Goal: Task Accomplishment & Management: Manage account settings

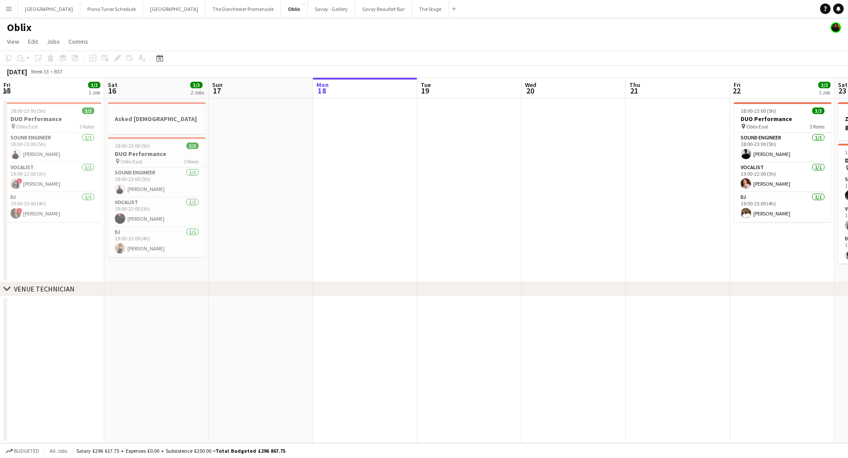
scroll to position [0, 228]
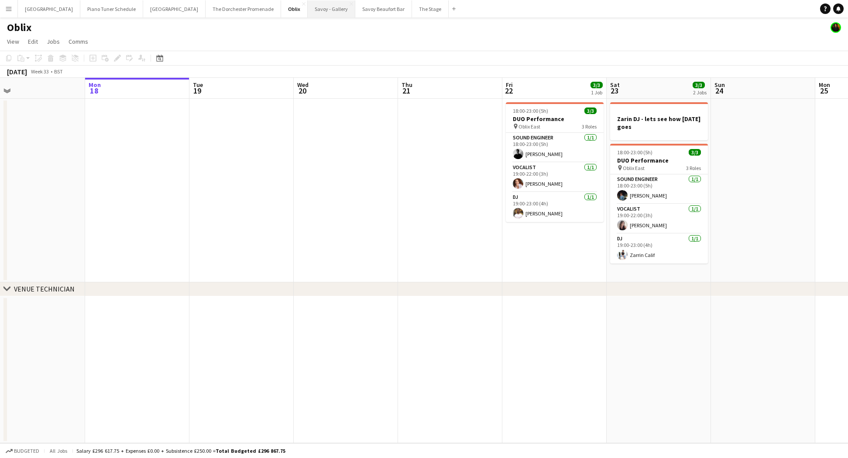
click at [308, 11] on button "Savoy - Gallery Close" at bounding box center [332, 8] width 48 height 17
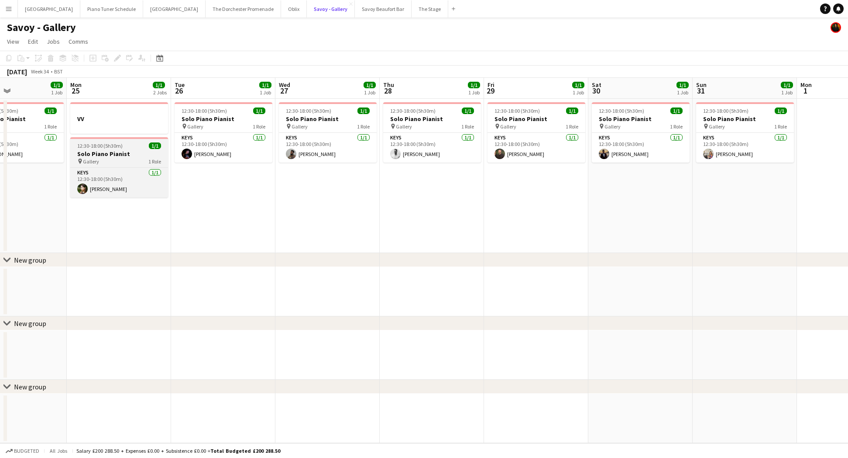
scroll to position [0, 177]
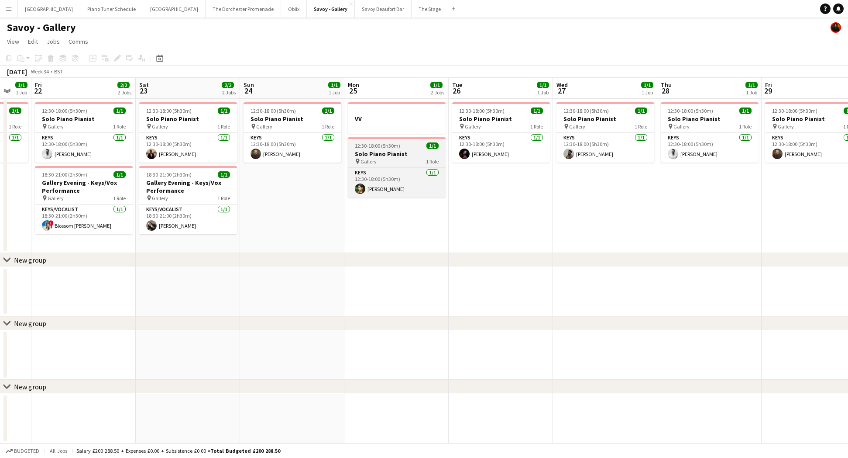
click at [407, 153] on h3 "Solo Piano Pianist" at bounding box center [397, 154] width 98 height 8
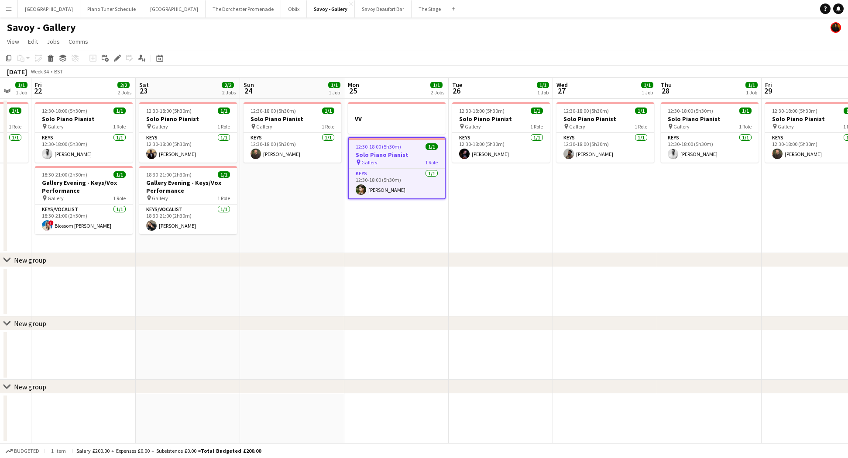
scroll to position [0, 178]
click at [117, 58] on icon at bounding box center [117, 58] width 5 height 5
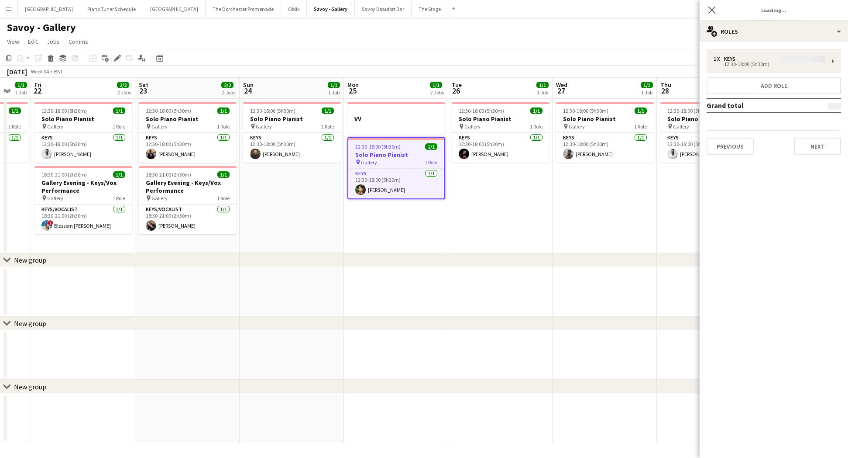
type input "**********"
click at [810, 151] on button "Next" at bounding box center [817, 146] width 47 height 17
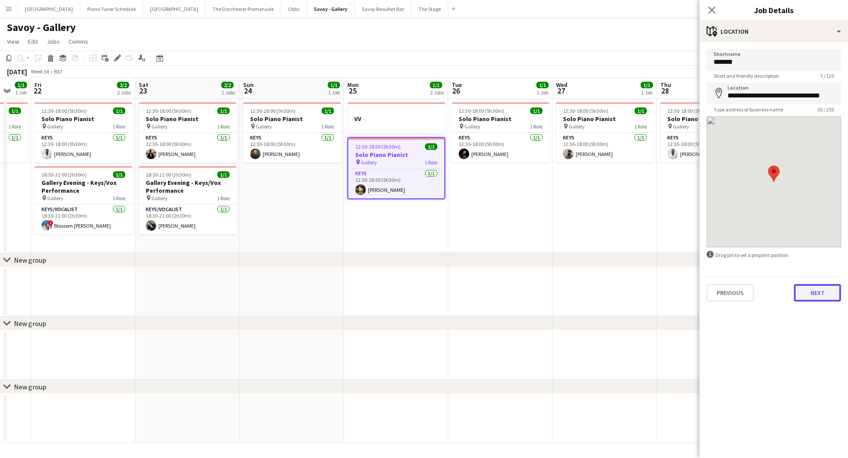
click at [814, 293] on button "Next" at bounding box center [817, 292] width 47 height 17
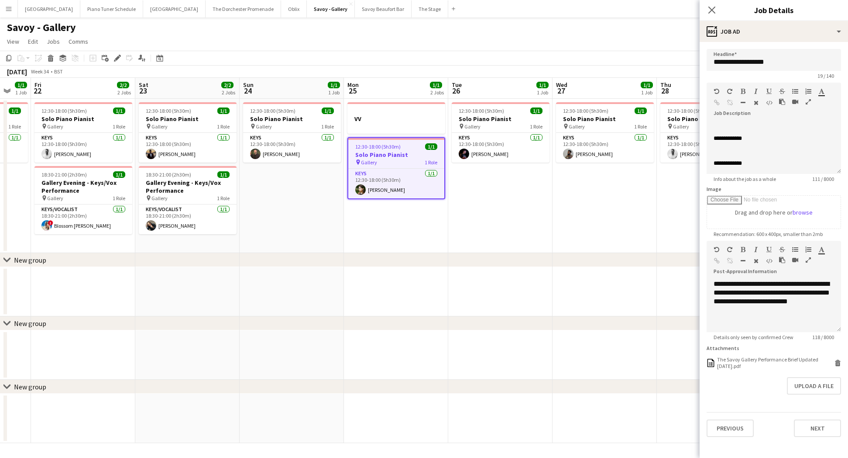
scroll to position [0, 0]
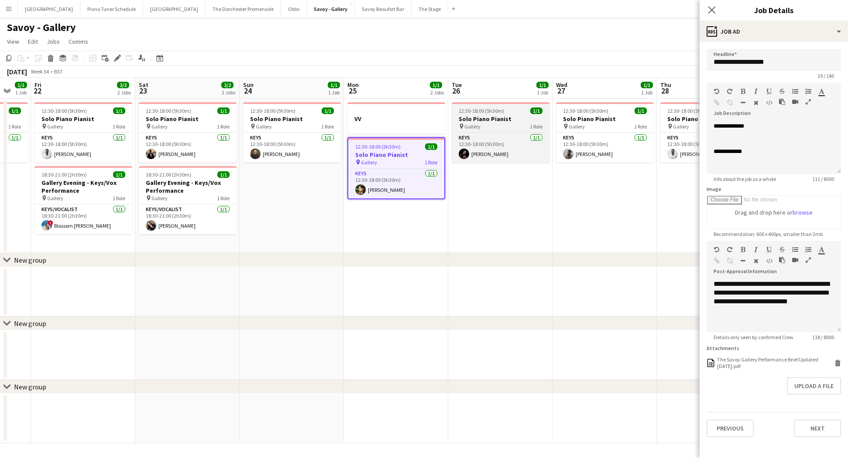
click at [503, 123] on div "pin Gallery 1 Role" at bounding box center [501, 126] width 98 height 7
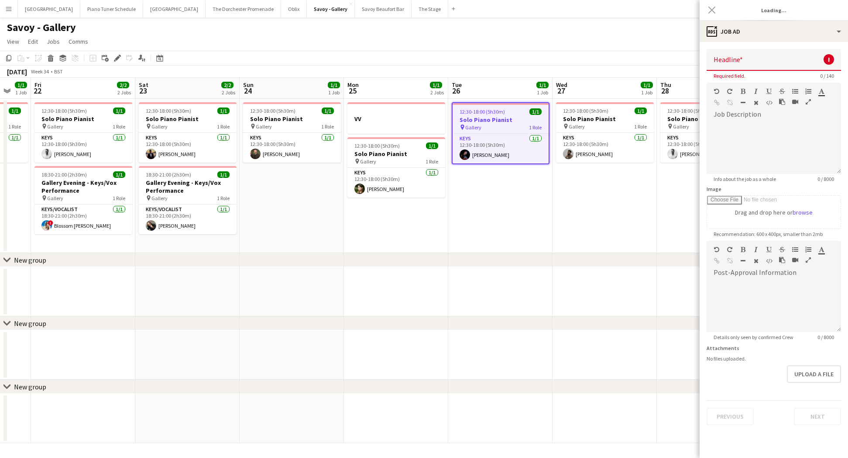
type input "**********"
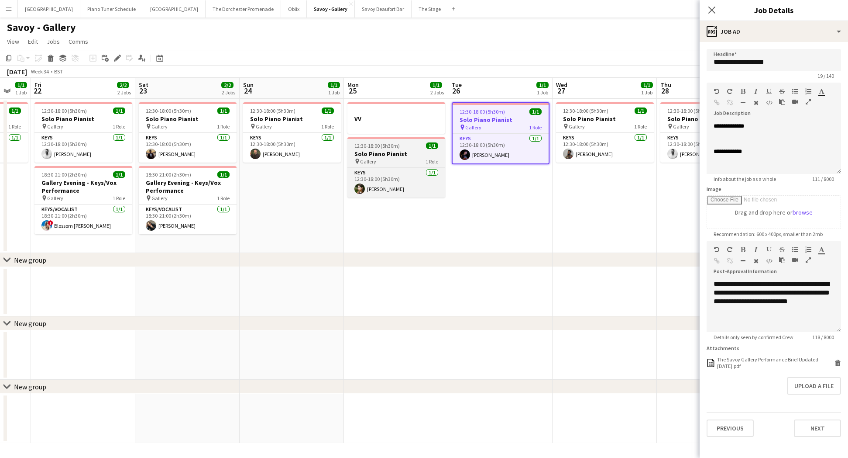
click at [393, 157] on h3 "Solo Piano Pianist" at bounding box center [397, 154] width 98 height 8
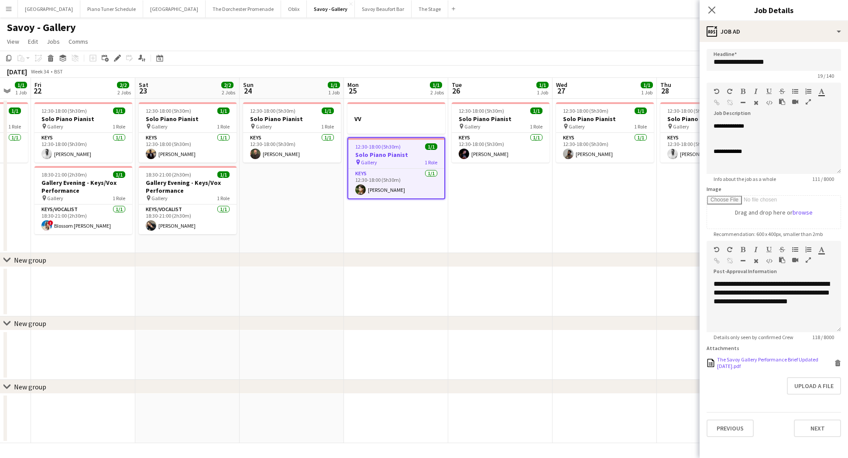
click at [738, 363] on div "The Savoy Gallery Performance Brief Updated [DATE].pdf" at bounding box center [774, 362] width 115 height 13
click at [11, 6] on app-icon "Menu" at bounding box center [8, 8] width 7 height 7
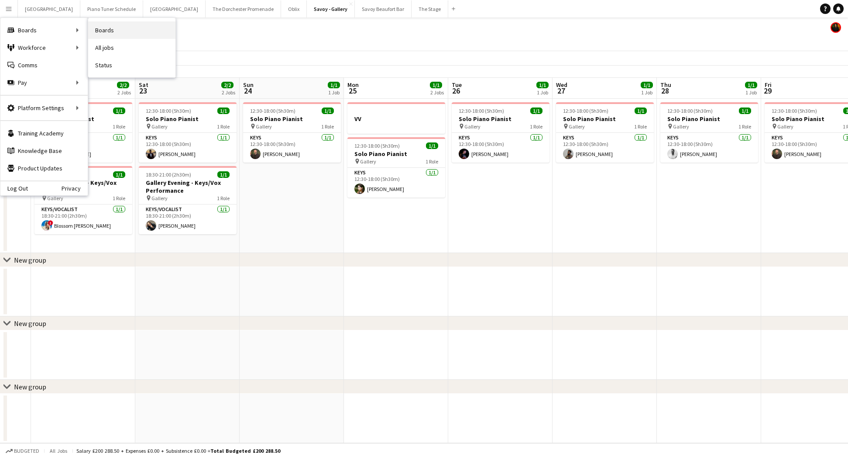
click at [137, 23] on link "Boards" at bounding box center [131, 29] width 87 height 17
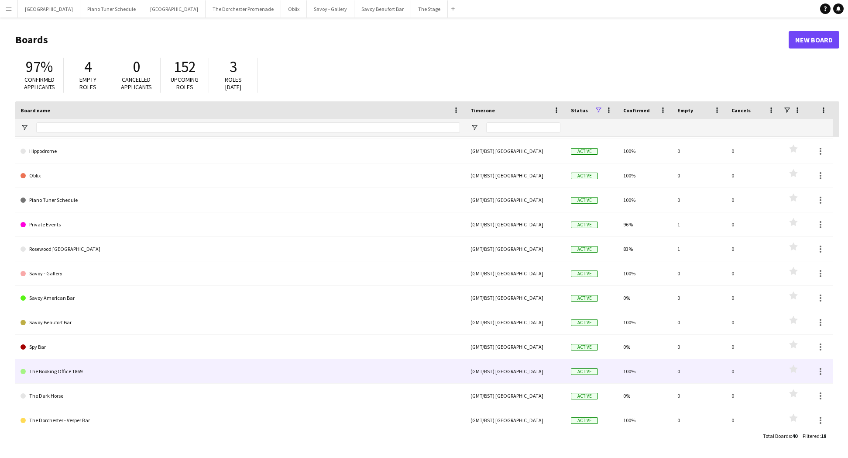
scroll to position [116, 0]
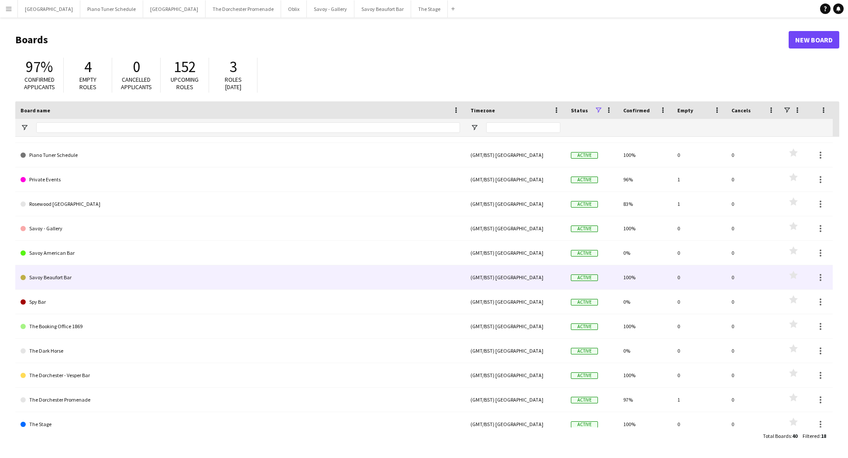
click at [110, 272] on link "Savoy Beaufort Bar" at bounding box center [241, 277] width 440 height 24
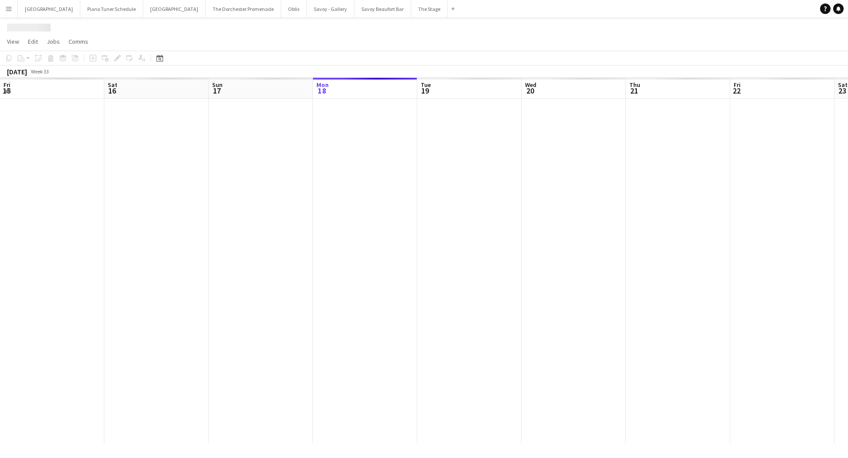
scroll to position [0, 209]
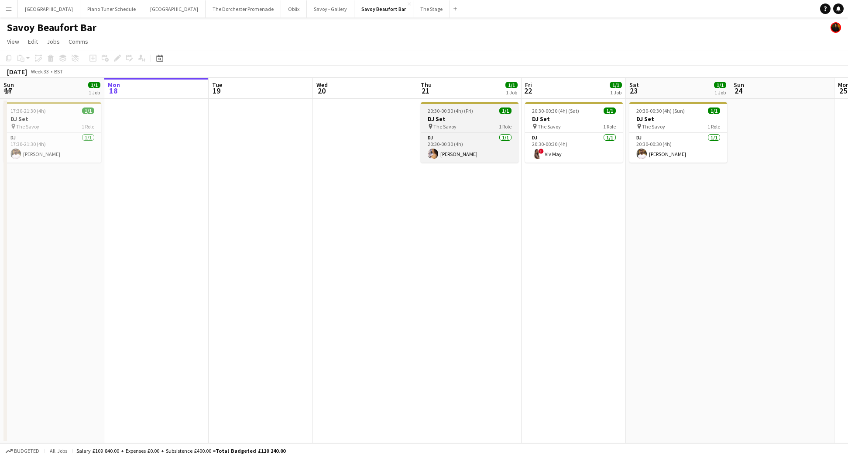
click at [448, 114] on span "20:30-00:30 (4h) (Fri)" at bounding box center [450, 110] width 45 height 7
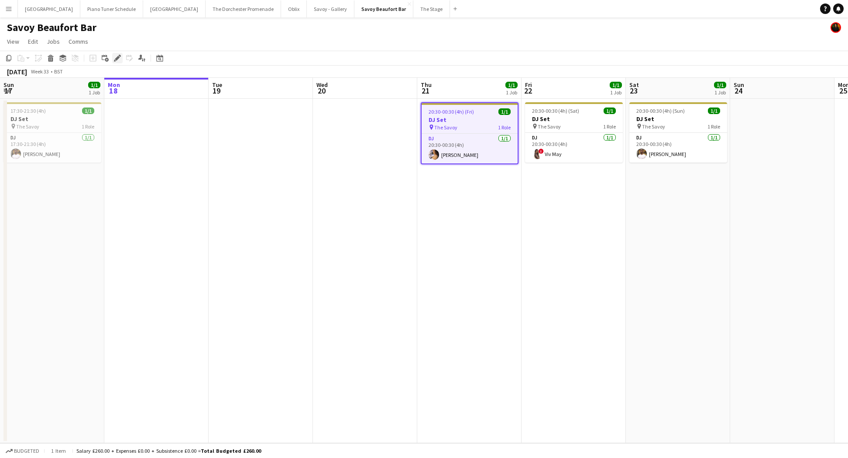
click at [117, 60] on icon "Edit" at bounding box center [117, 58] width 7 height 7
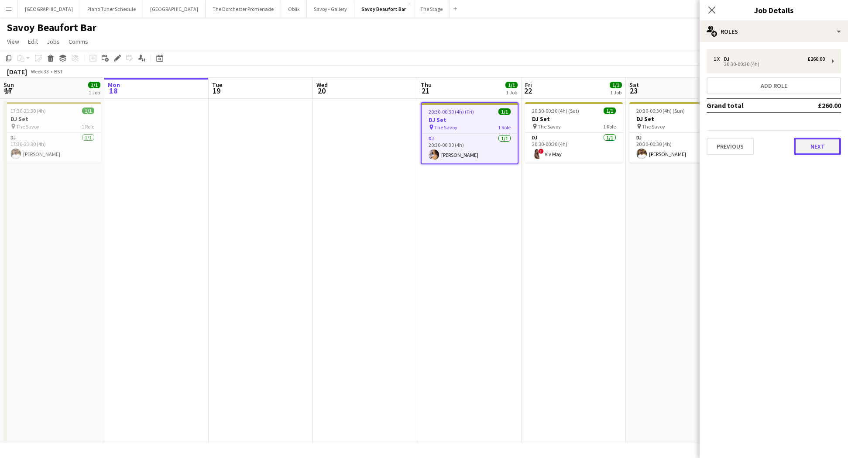
click at [819, 141] on button "Next" at bounding box center [817, 146] width 47 height 17
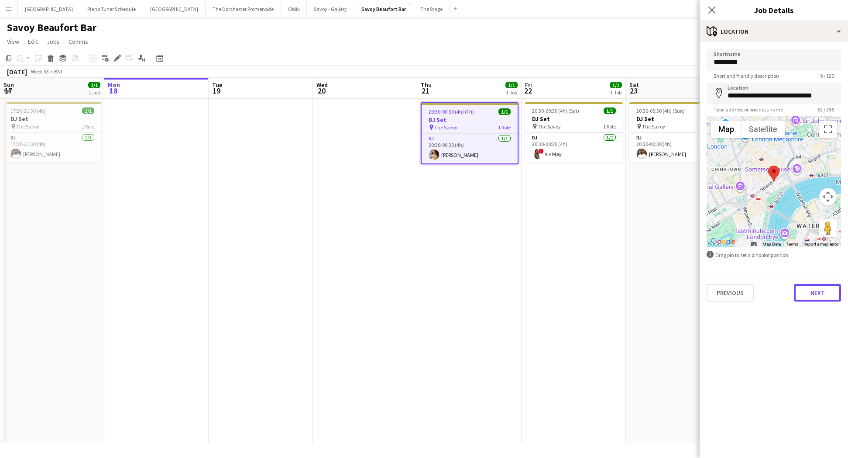
drag, startPoint x: 812, startPoint y: 296, endPoint x: 807, endPoint y: 296, distance: 4.8
click at [807, 296] on button "Next" at bounding box center [817, 292] width 47 height 17
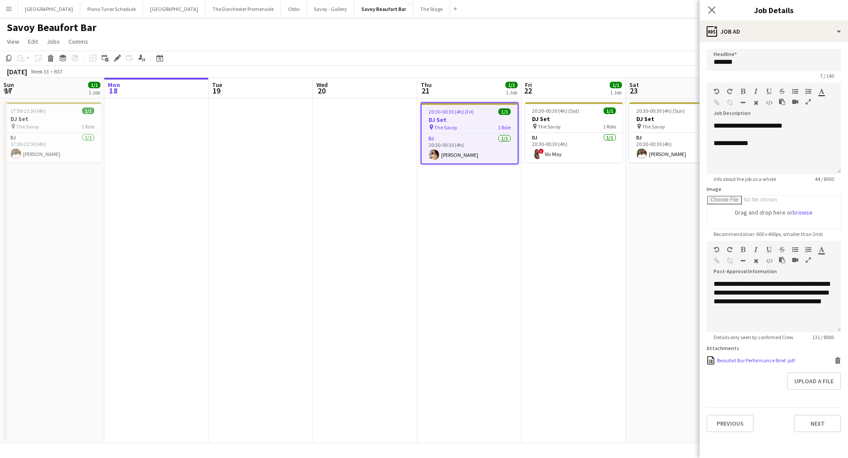
click at [753, 361] on div "Beaufort Bar Performance Brief .pdf" at bounding box center [756, 360] width 78 height 7
click at [555, 117] on h3 "DJ Set" at bounding box center [574, 119] width 98 height 8
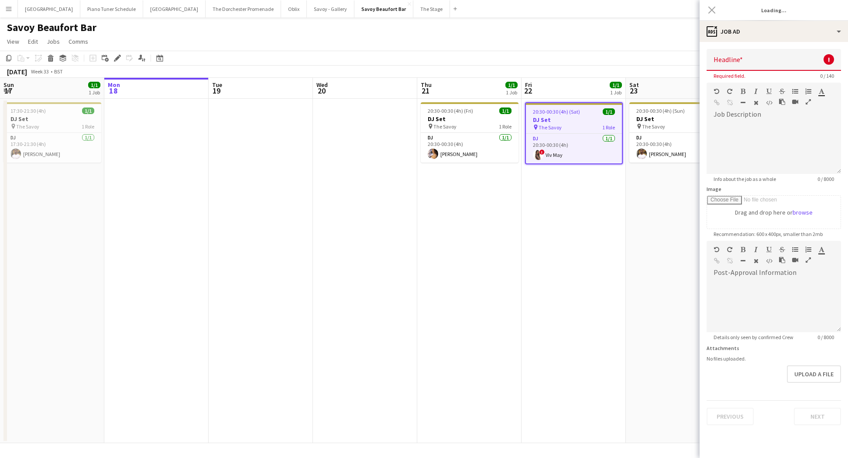
type input "******"
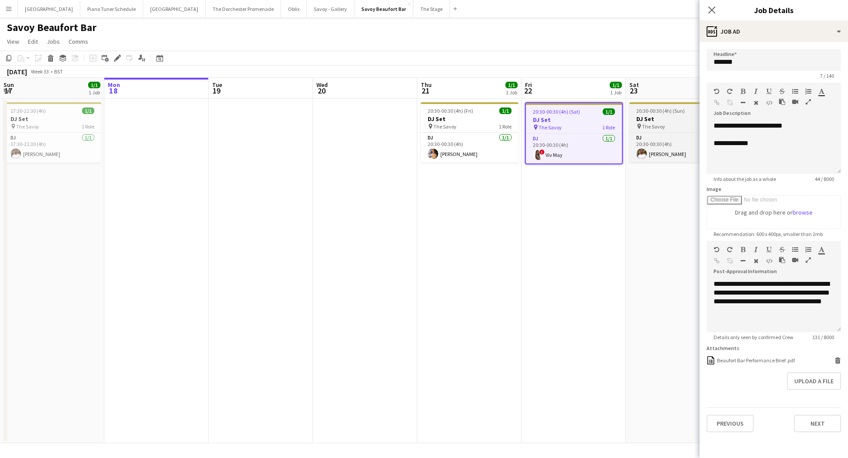
click at [663, 117] on h3 "DJ Set" at bounding box center [679, 119] width 98 height 8
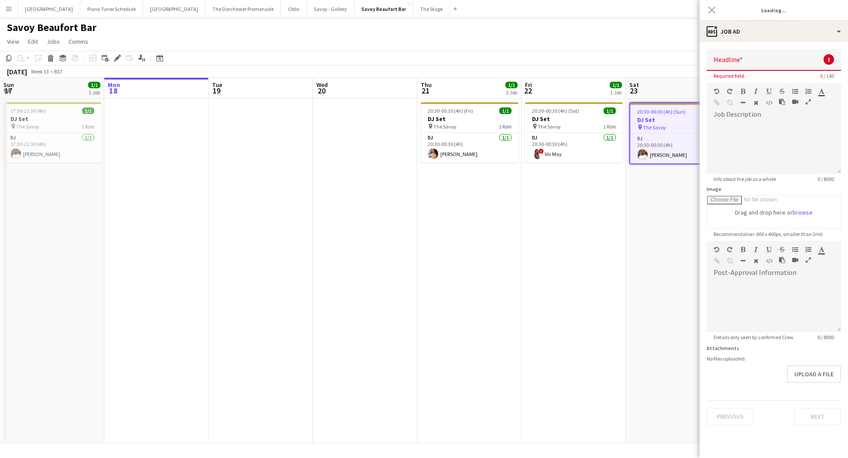
type input "******"
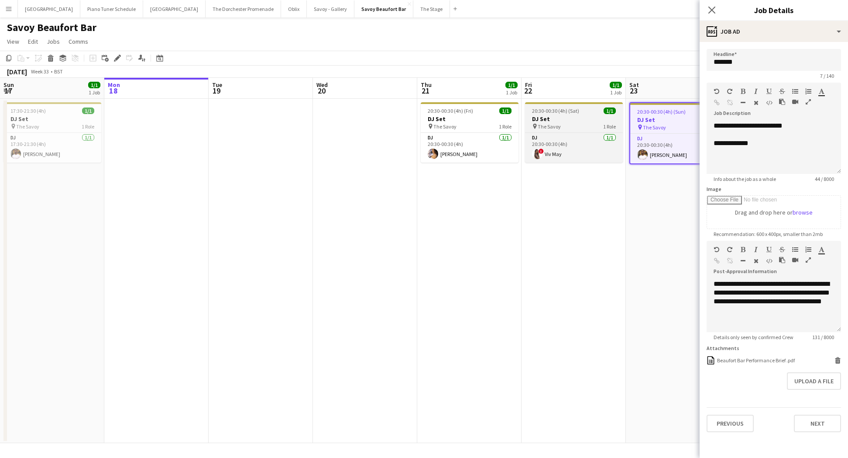
click at [584, 119] on h3 "DJ Set" at bounding box center [574, 119] width 98 height 8
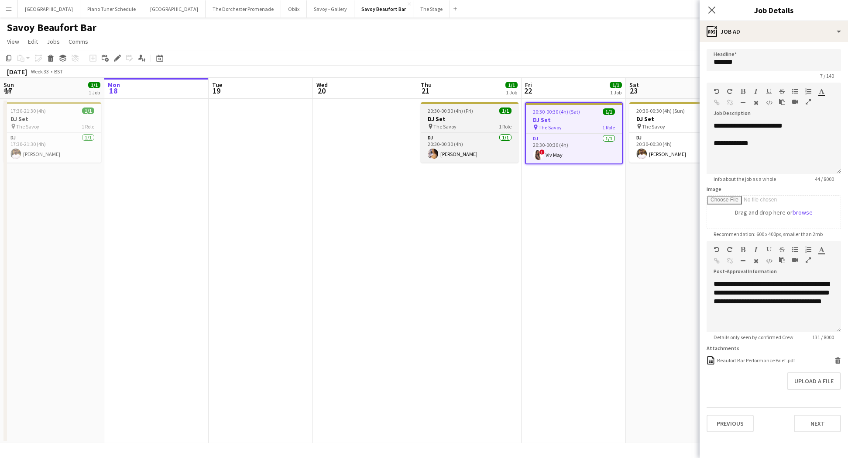
click at [482, 125] on div "pin The Savoy 1 Role" at bounding box center [470, 126] width 98 height 7
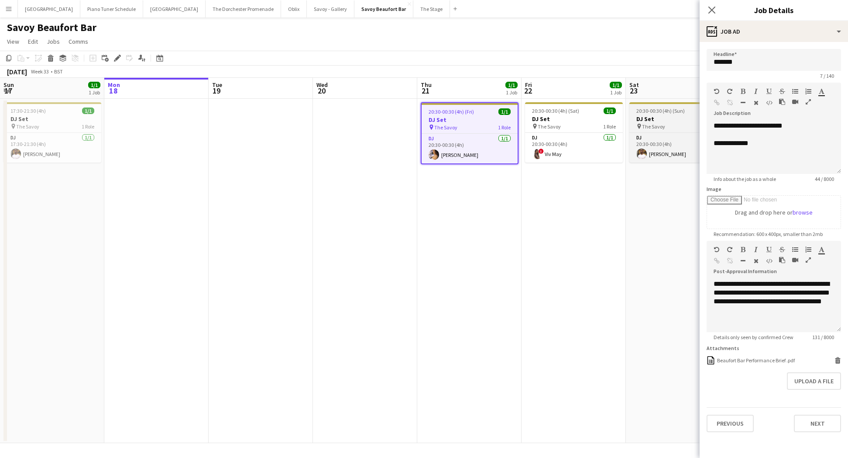
click at [686, 116] on h3 "DJ Set" at bounding box center [679, 119] width 98 height 8
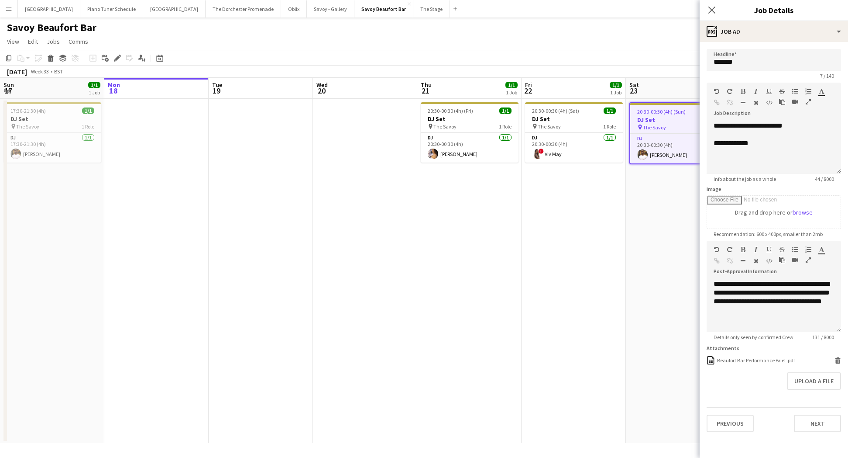
click at [17, 9] on button "Menu" at bounding box center [8, 8] width 17 height 17
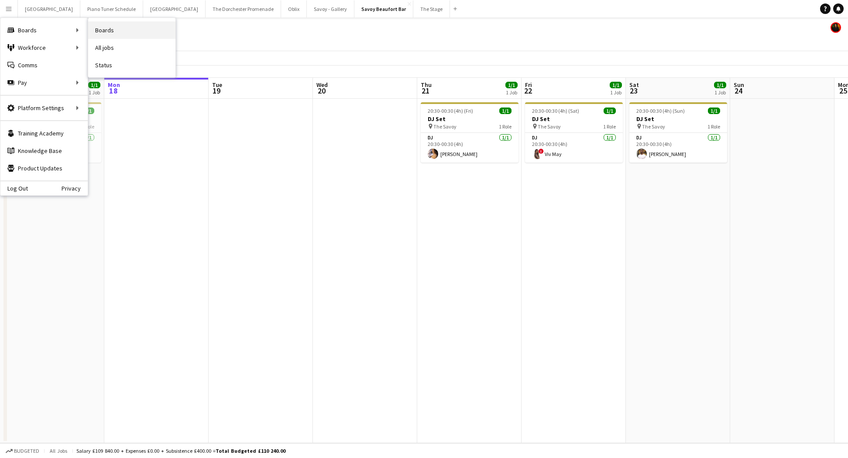
click at [127, 32] on link "Boards" at bounding box center [131, 29] width 87 height 17
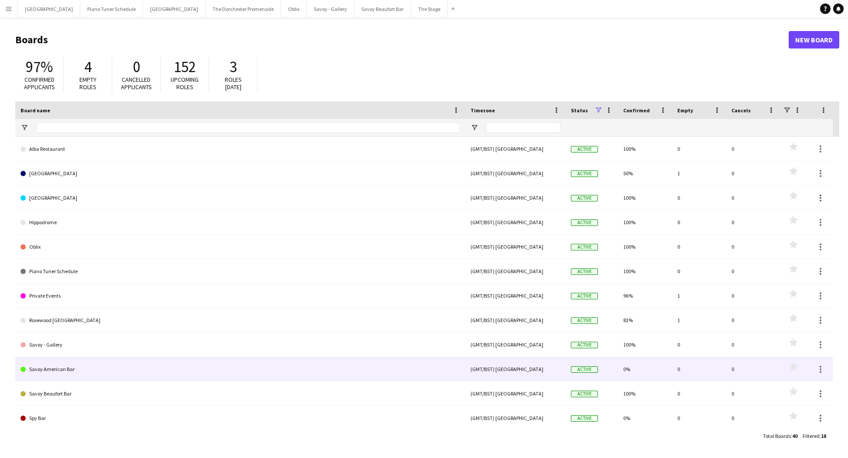
scroll to position [150, 0]
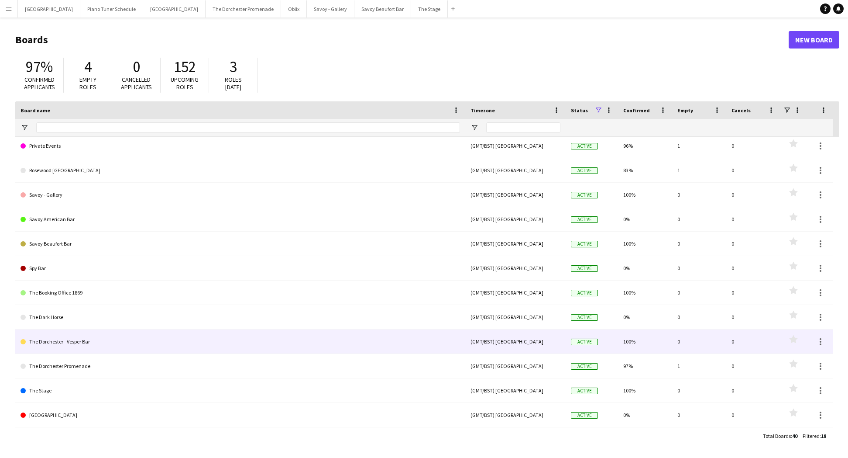
click at [114, 343] on link "The Dorchester - Vesper Bar" at bounding box center [241, 341] width 440 height 24
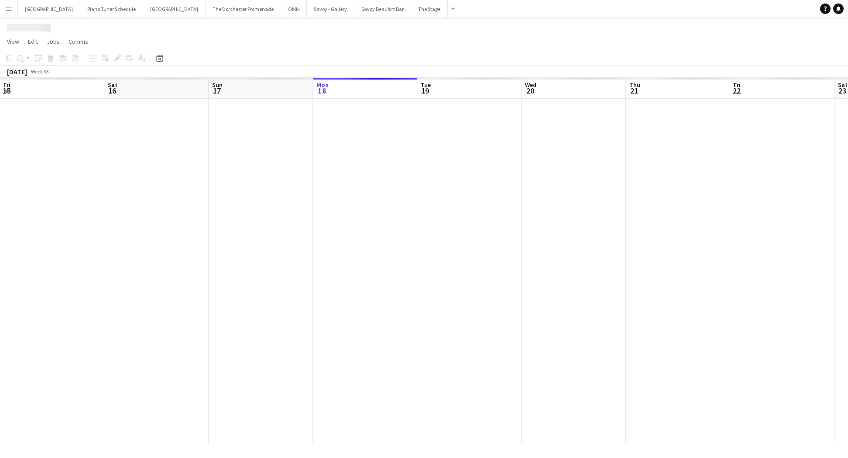
scroll to position [0, 209]
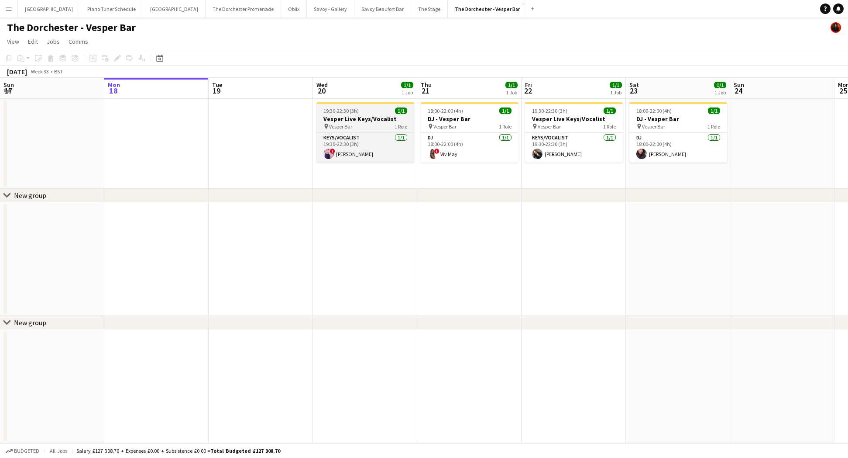
click at [351, 113] on span "19:30-22:30 (3h)" at bounding box center [341, 110] width 35 height 7
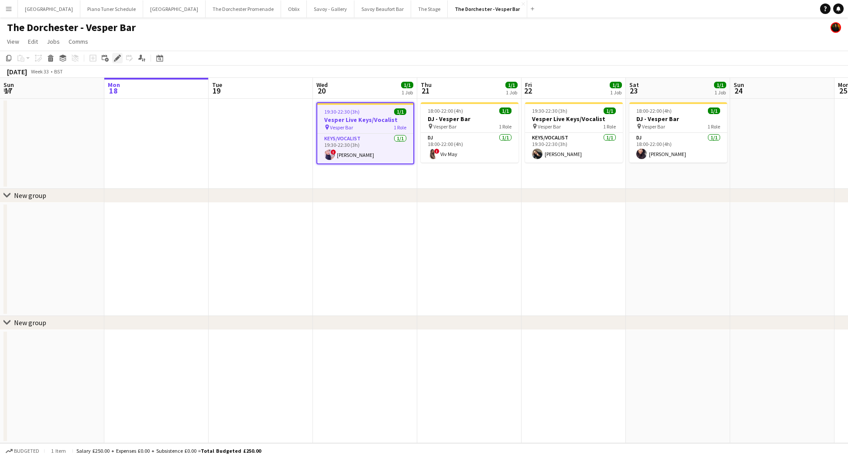
click at [121, 62] on div "Edit" at bounding box center [117, 58] width 10 height 10
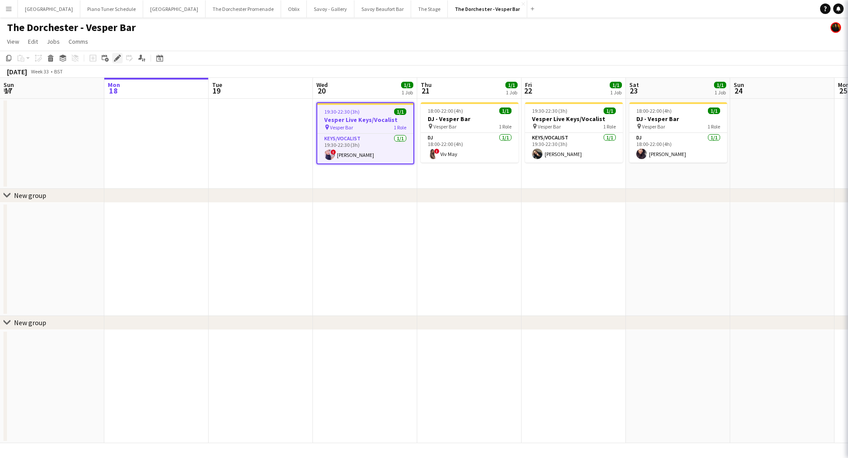
type input "**********"
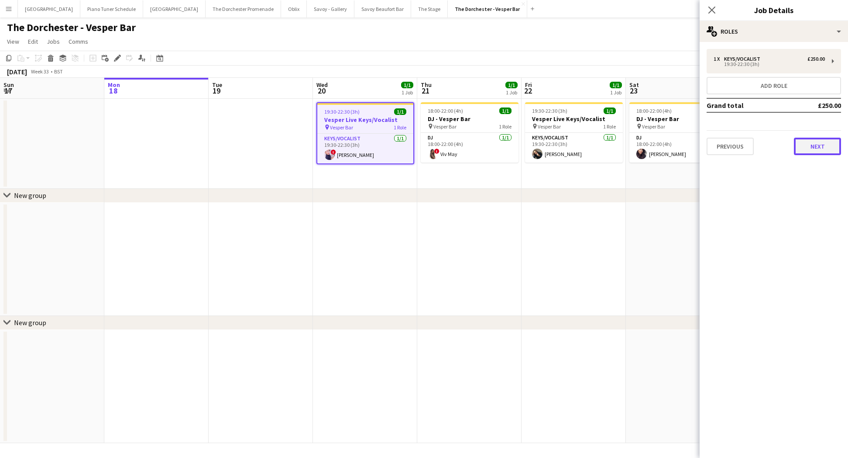
click at [810, 153] on button "Next" at bounding box center [817, 146] width 47 height 17
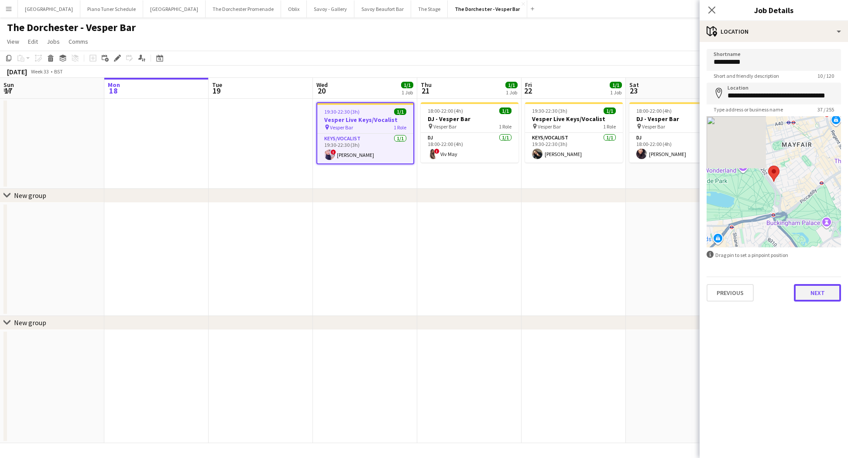
click at [809, 292] on button "Next" at bounding box center [817, 292] width 47 height 17
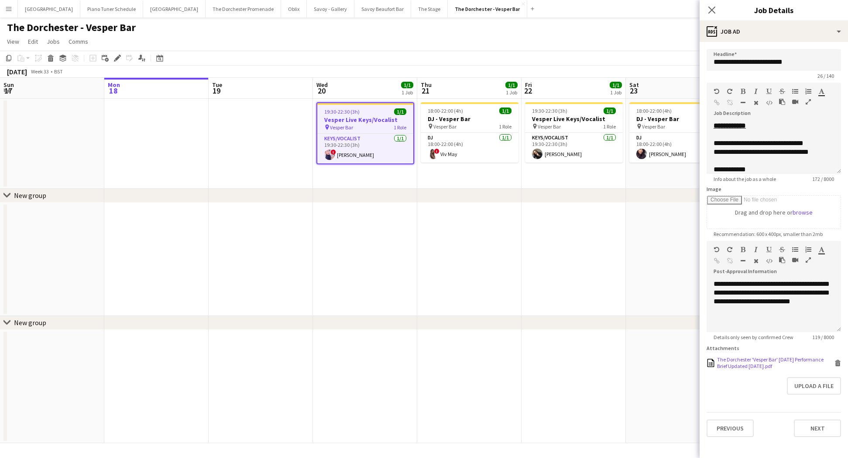
click at [763, 362] on div "The Dorchester 'Vesper Bar' [DATE] Performance Brief Updated [DATE].pdf" at bounding box center [774, 362] width 115 height 13
click at [636, 197] on div "chevron-right New group" at bounding box center [424, 196] width 848 height 14
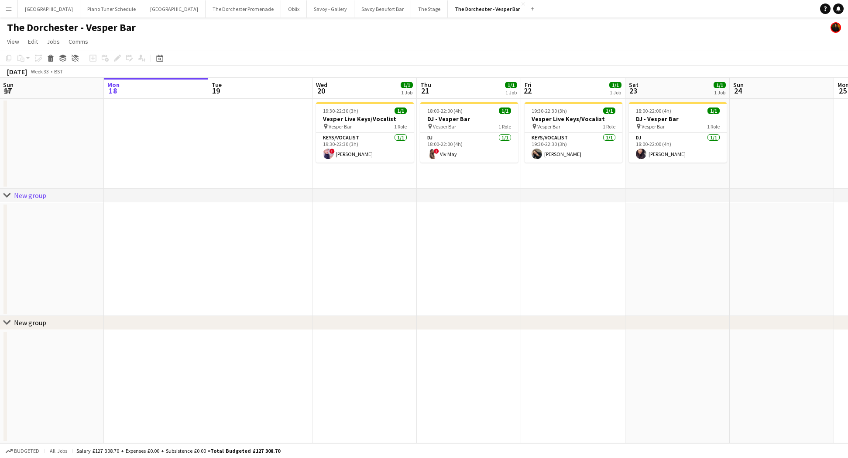
click at [202, 167] on app-date-cell at bounding box center [156, 144] width 104 height 90
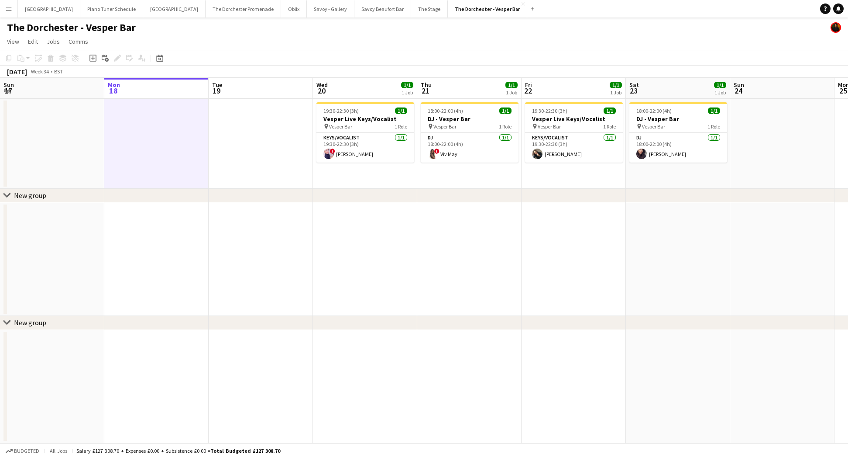
scroll to position [0, 201]
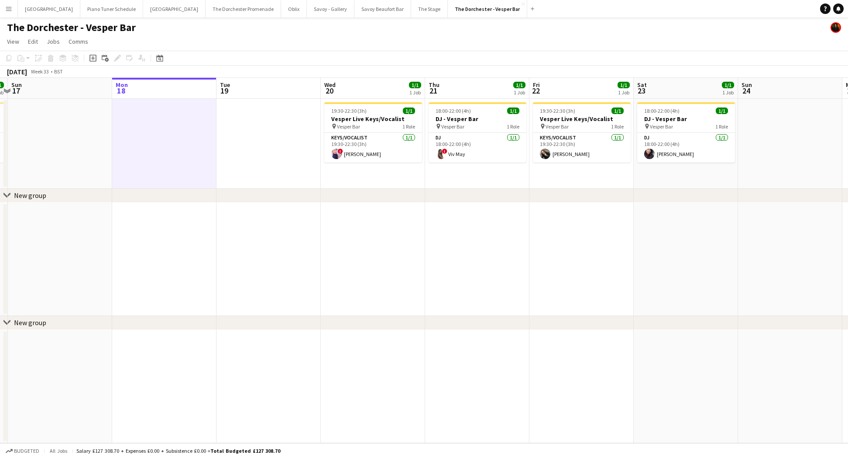
click at [15, 11] on button "Menu" at bounding box center [8, 8] width 17 height 17
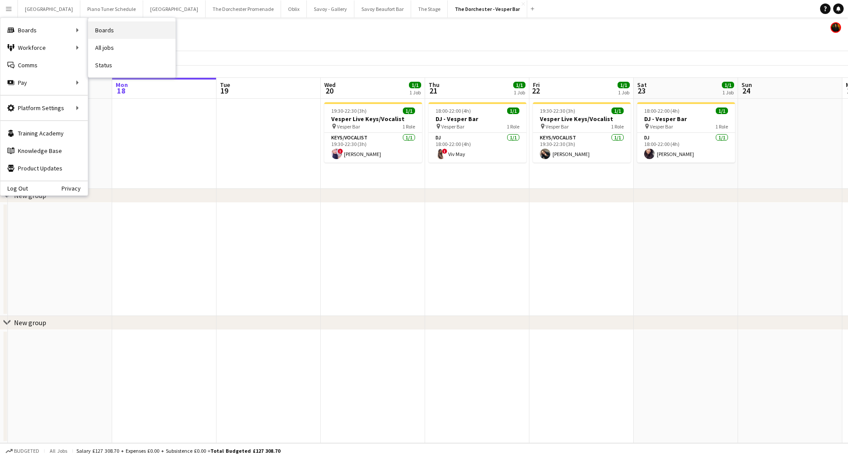
click at [148, 36] on link "Boards" at bounding box center [131, 29] width 87 height 17
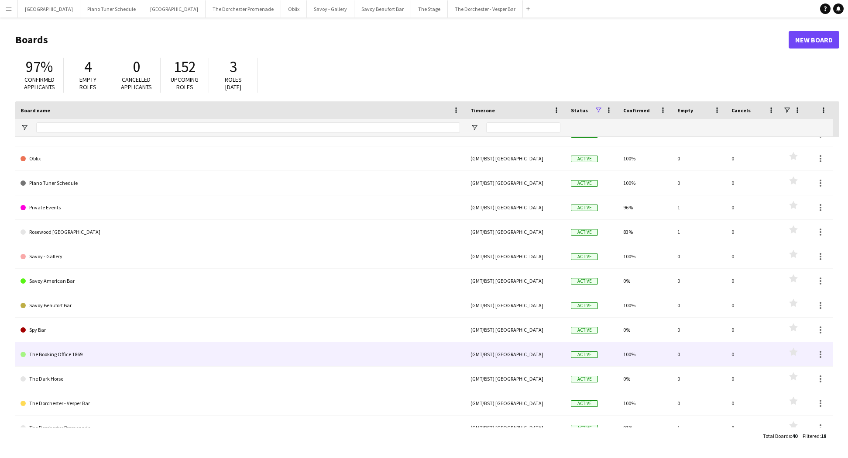
scroll to position [150, 0]
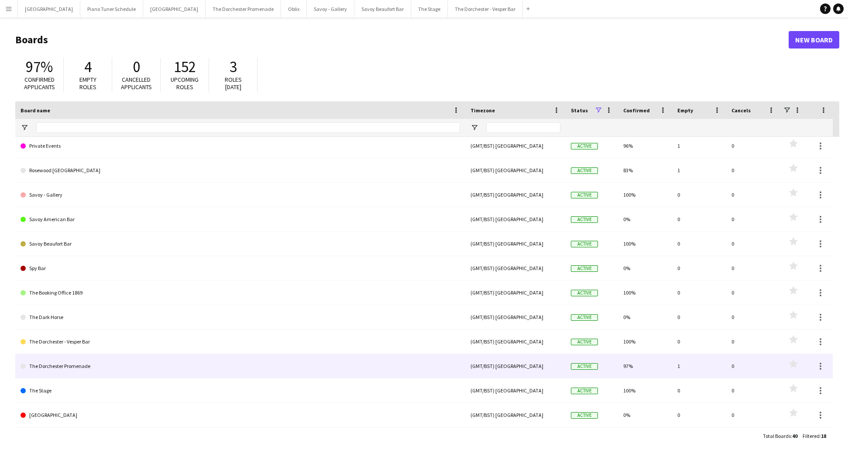
click at [146, 374] on link "The Dorchester Promenade" at bounding box center [241, 366] width 440 height 24
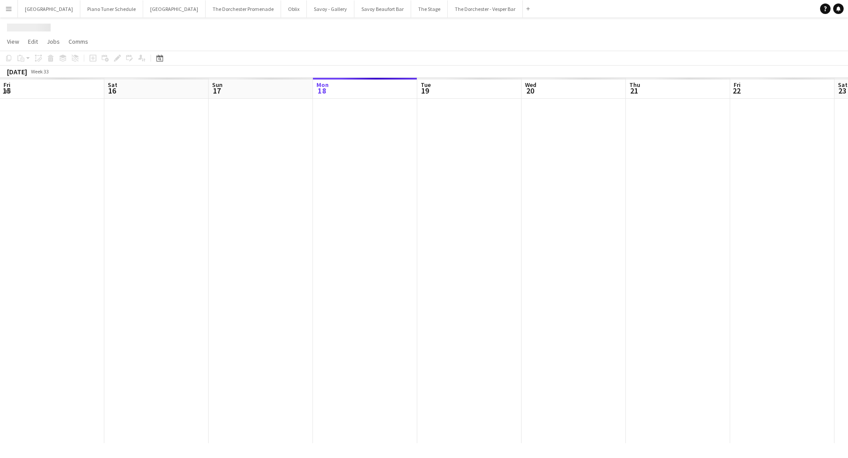
scroll to position [0, 209]
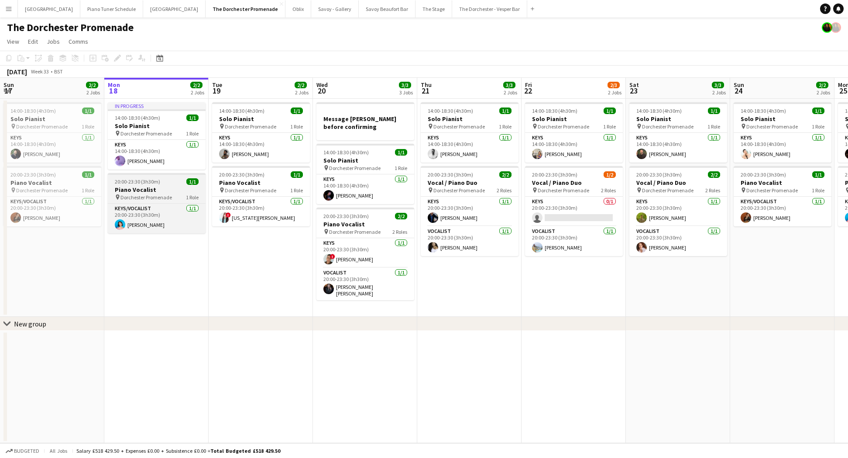
click at [158, 188] on h3 "Piano Vocalist" at bounding box center [157, 190] width 98 height 8
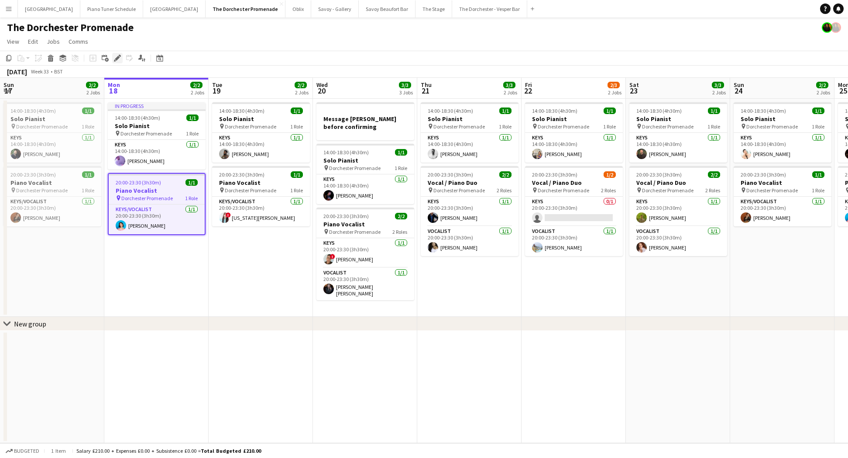
click at [118, 60] on icon "Edit" at bounding box center [117, 58] width 7 height 7
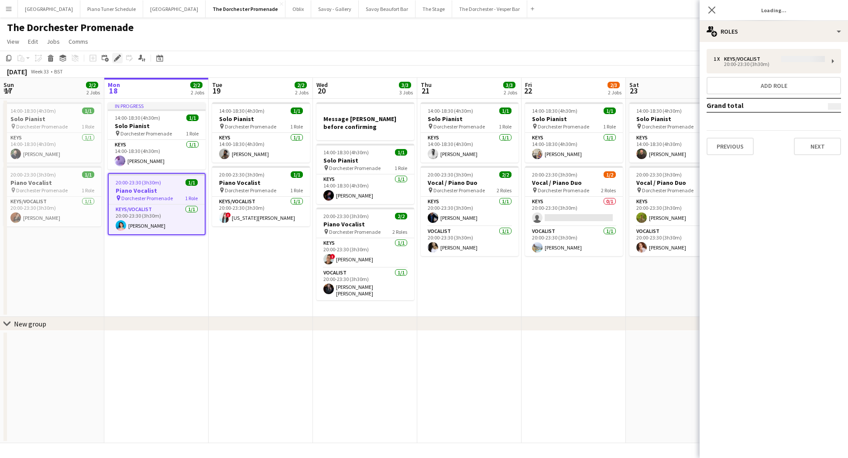
type input "**********"
click at [818, 148] on button "Next" at bounding box center [817, 146] width 47 height 17
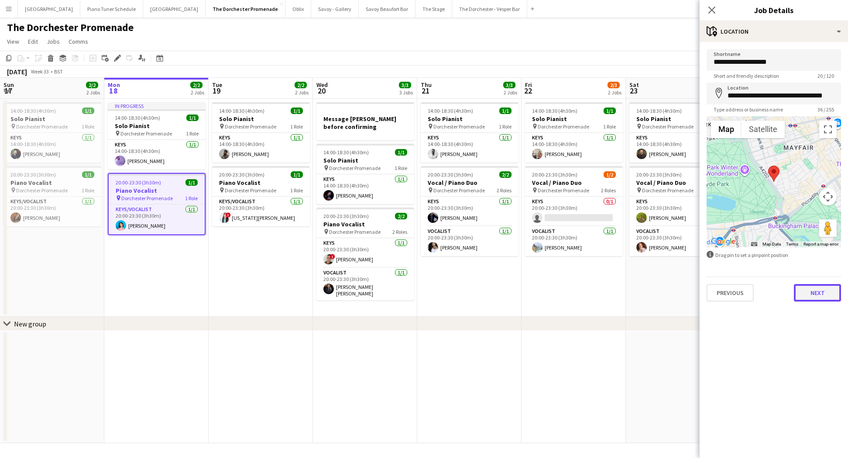
click at [820, 286] on button "Next" at bounding box center [817, 292] width 47 height 17
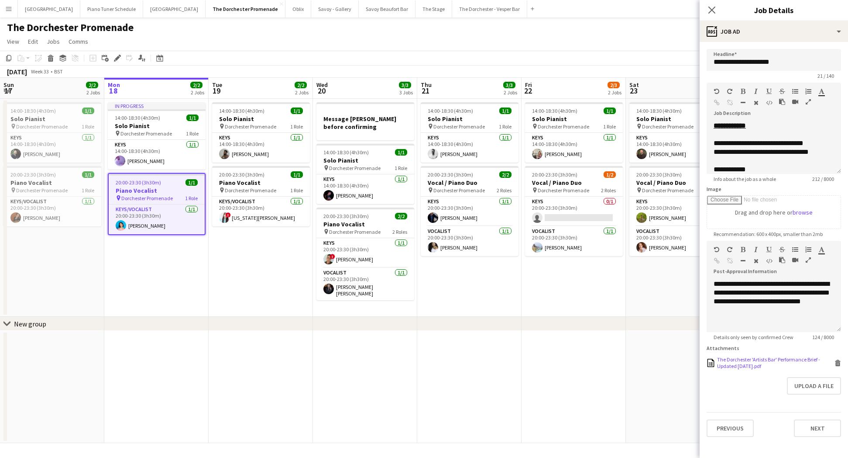
click at [748, 363] on div "The Dorchester 'Artists Bar' Performance Brief - Updated [DATE].pdf" at bounding box center [774, 362] width 115 height 13
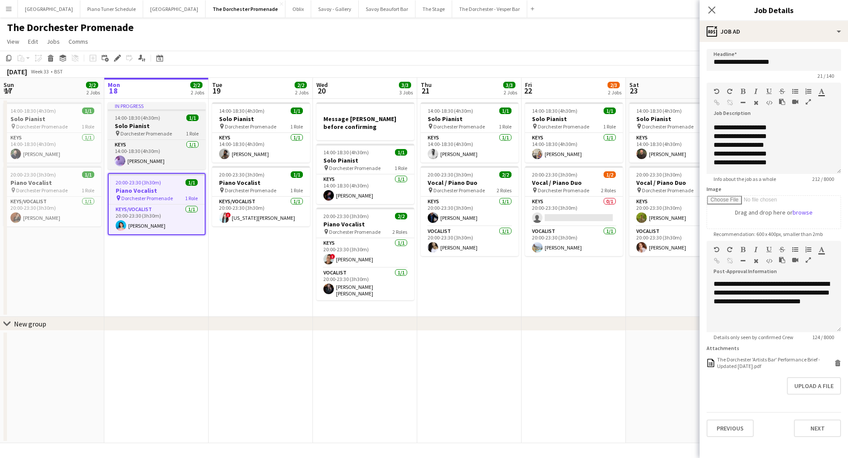
click at [161, 122] on h3 "Solo Pianist" at bounding box center [157, 126] width 98 height 8
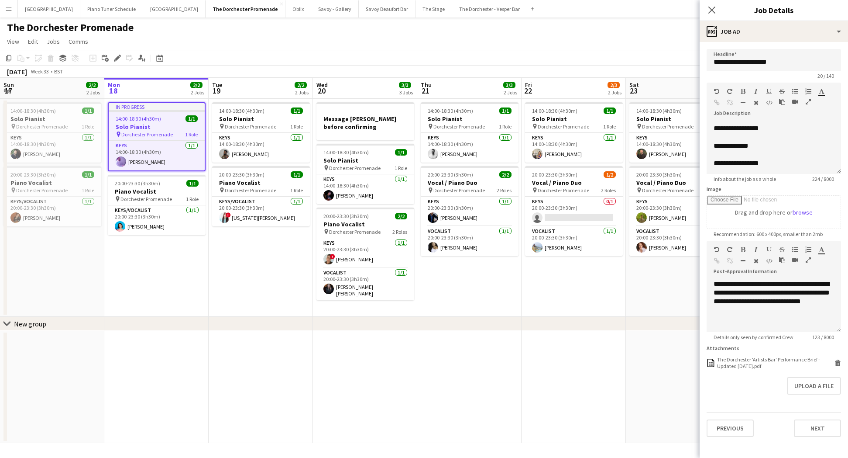
scroll to position [129, 0]
click at [741, 361] on div "The Dorchester 'Artists Bar' Performance Brief - Updated [DATE].pdf" at bounding box center [774, 362] width 115 height 13
click at [708, 142] on div "**********" at bounding box center [774, 147] width 134 height 52
copy div "**********"
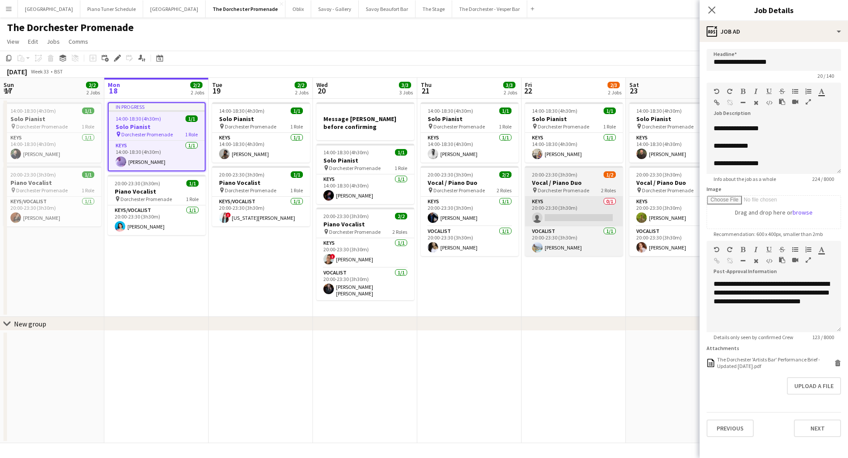
scroll to position [129, 0]
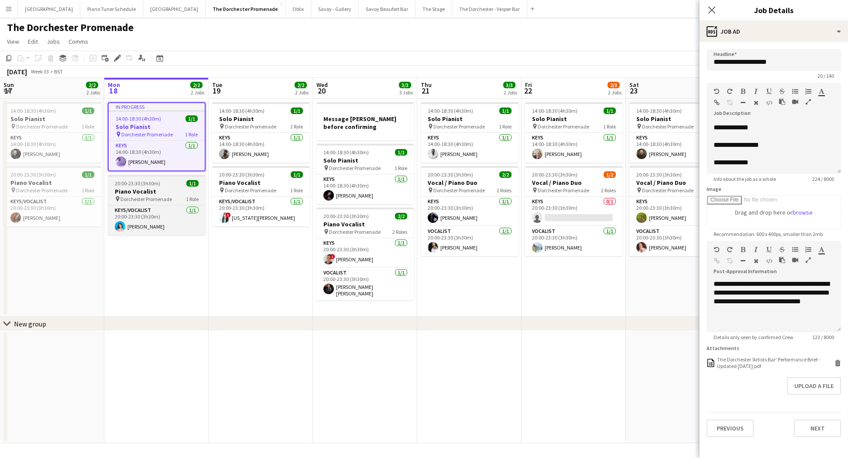
click at [124, 186] on span "20:00-23:30 (3h30m)" at bounding box center [137, 183] width 45 height 7
type input "**********"
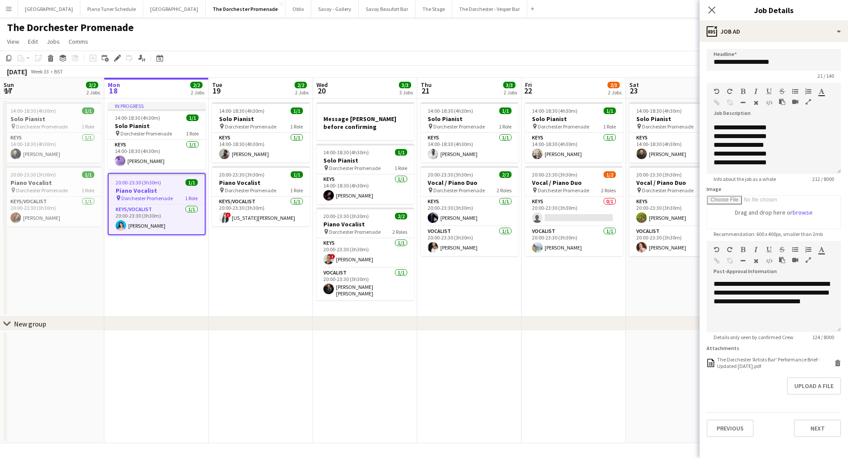
click at [8, 8] on app-icon "Menu" at bounding box center [8, 8] width 7 height 7
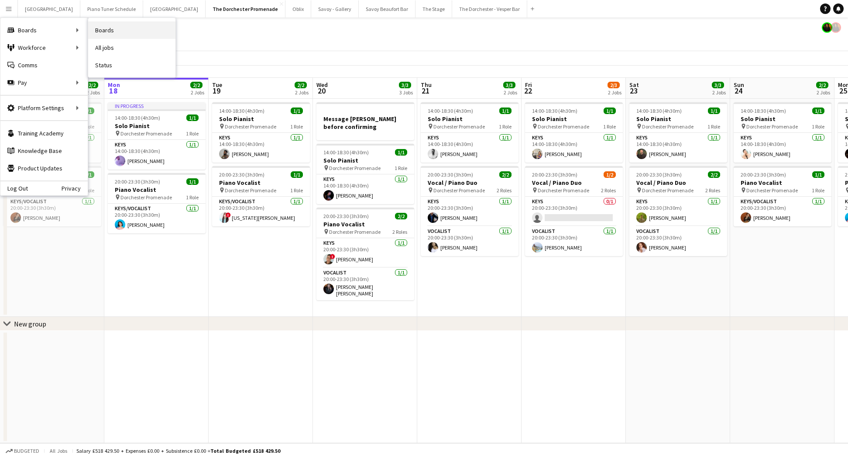
click at [118, 37] on link "Boards" at bounding box center [131, 29] width 87 height 17
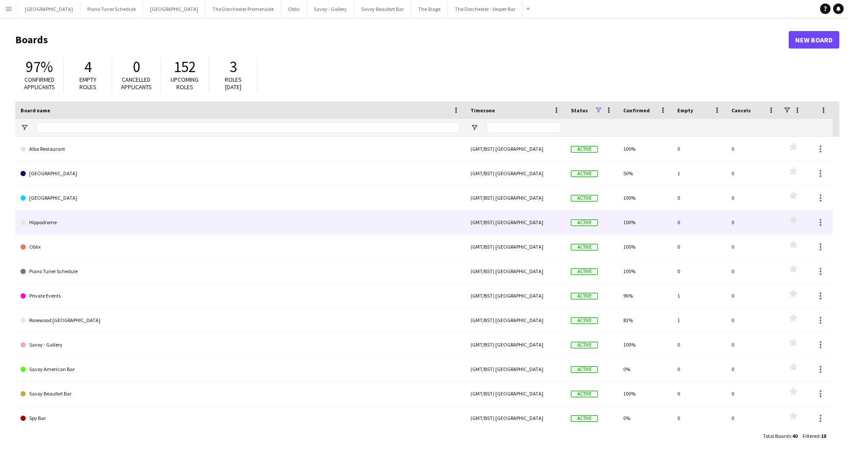
scroll to position [150, 0]
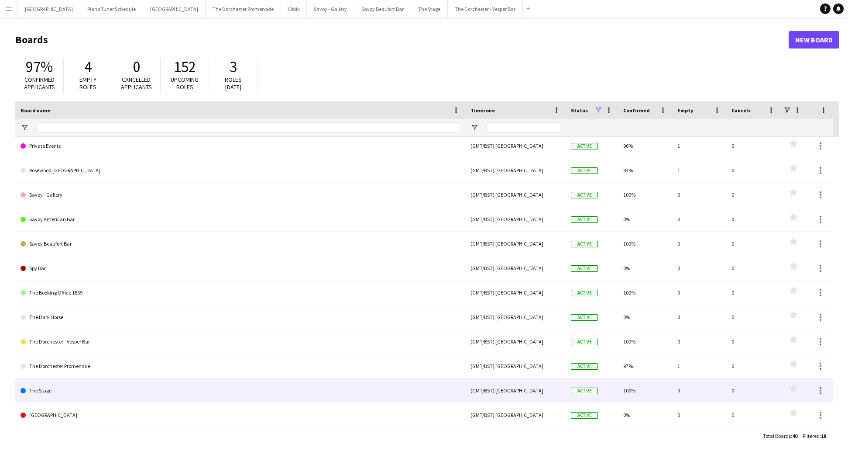
click at [97, 386] on link "The Stage" at bounding box center [241, 390] width 440 height 24
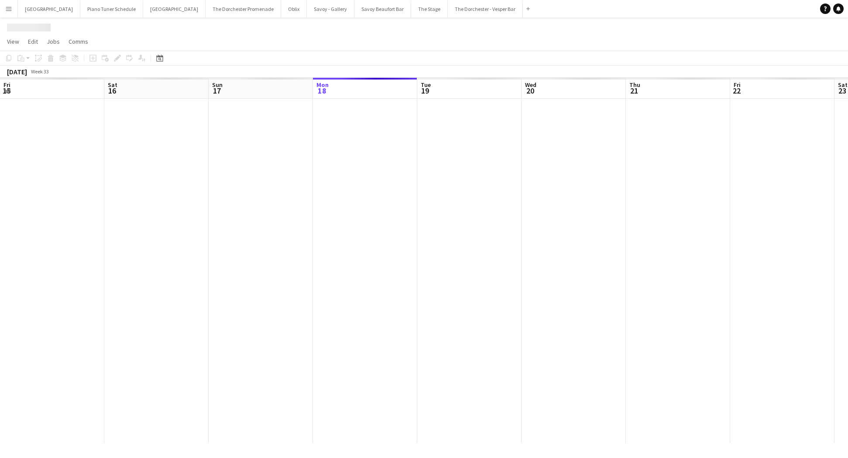
scroll to position [0, 209]
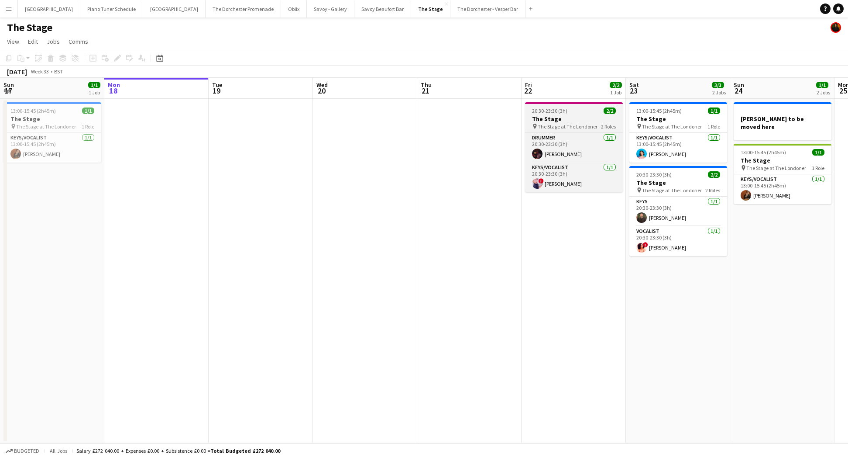
click at [584, 117] on h3 "The Stage" at bounding box center [574, 119] width 98 height 8
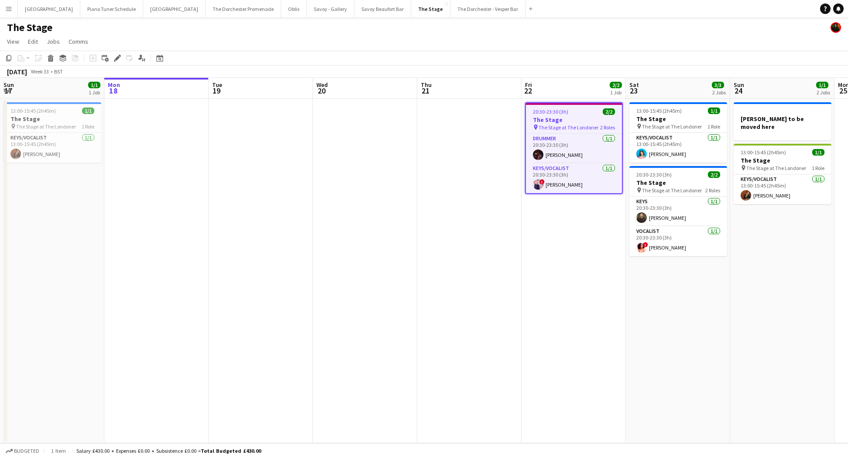
scroll to position [0, 207]
click at [118, 60] on icon "Edit" at bounding box center [117, 58] width 7 height 7
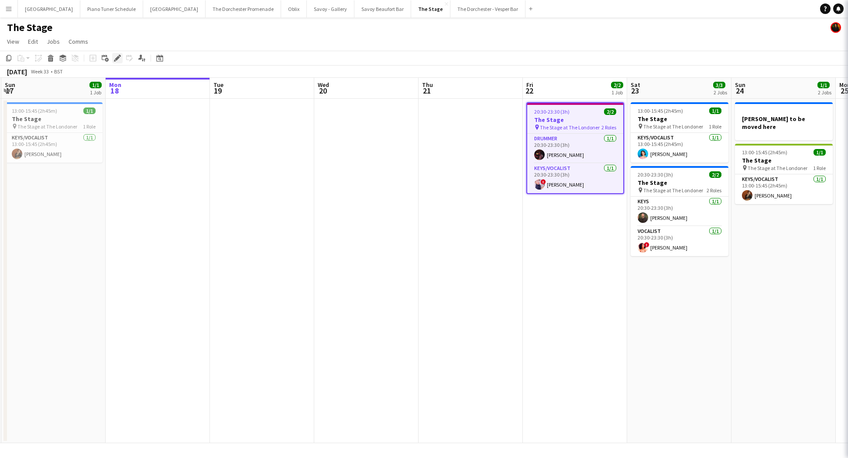
type input "**********"
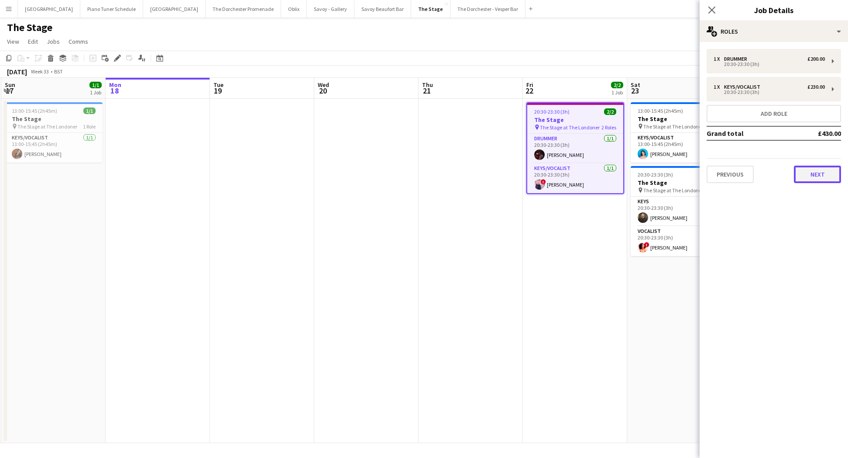
click at [805, 171] on button "Next" at bounding box center [817, 174] width 47 height 17
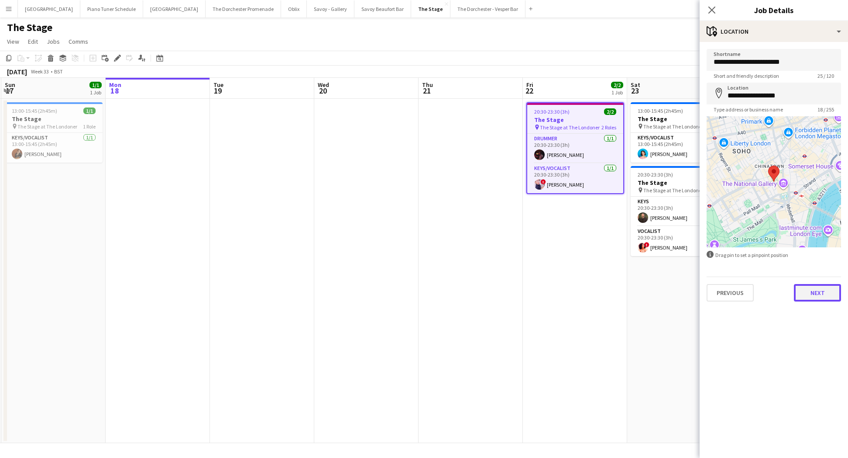
click at [815, 290] on button "Next" at bounding box center [817, 292] width 47 height 17
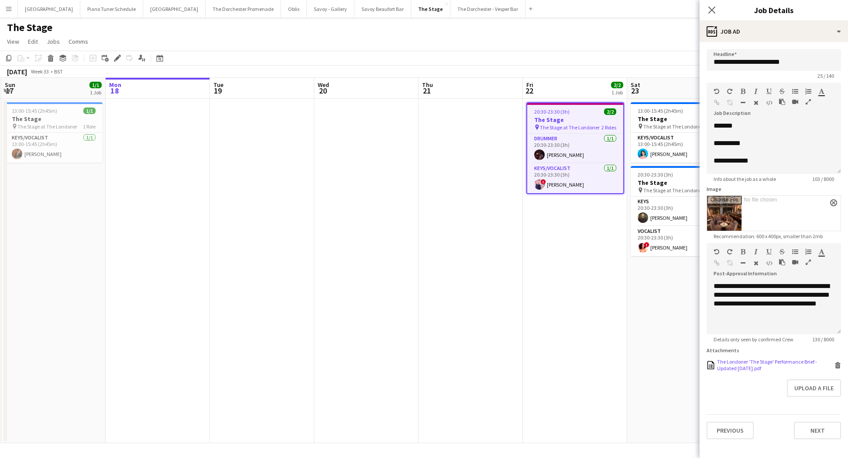
click at [765, 359] on div "The Londoner 'The Stage' Performance Brief - Updated [DATE].pdf" at bounding box center [774, 364] width 115 height 13
click at [11, 10] on app-icon "Menu" at bounding box center [8, 8] width 7 height 7
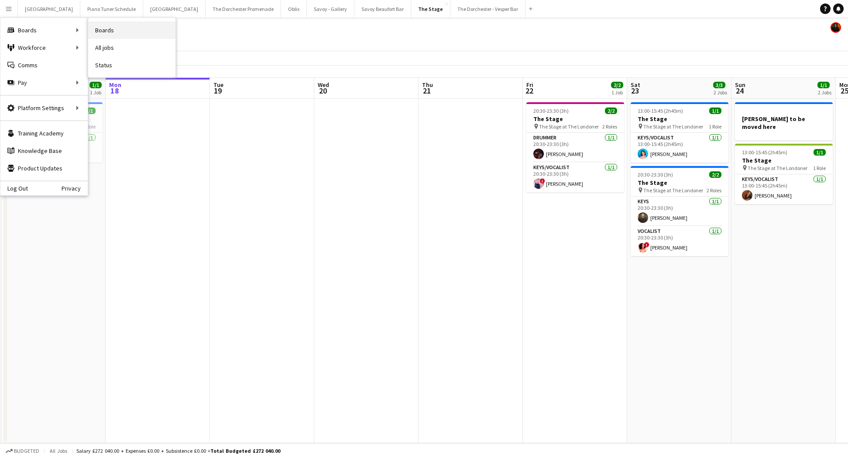
click at [114, 22] on link "Boards" at bounding box center [131, 29] width 87 height 17
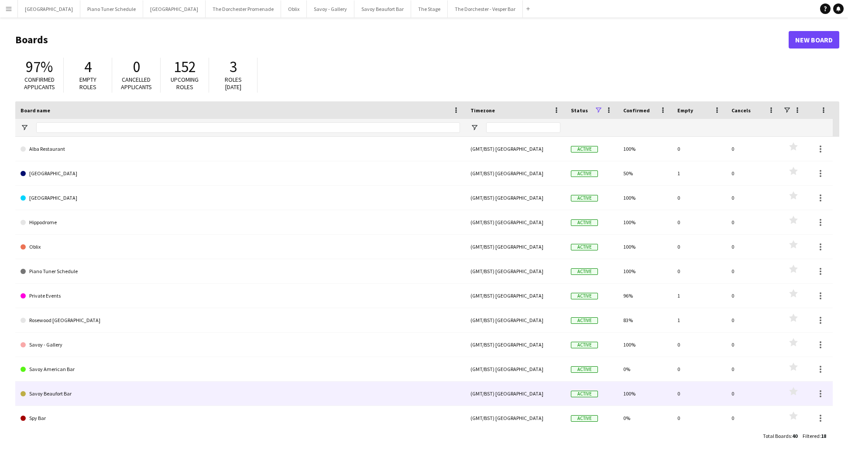
click at [91, 393] on link "Savoy Beaufort Bar" at bounding box center [241, 393] width 440 height 24
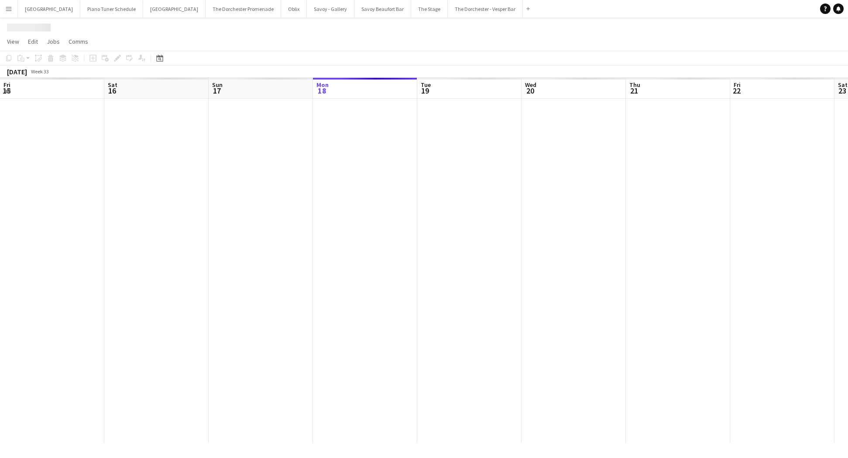
scroll to position [0, 209]
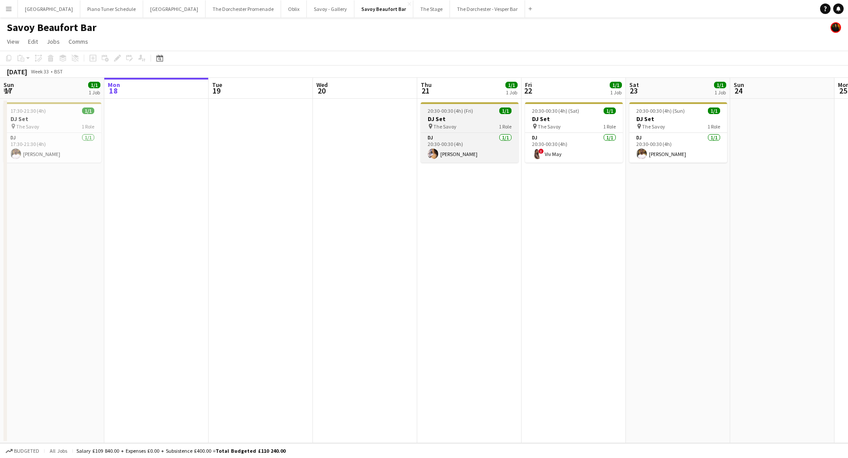
click at [437, 119] on h3 "DJ Set" at bounding box center [470, 119] width 98 height 8
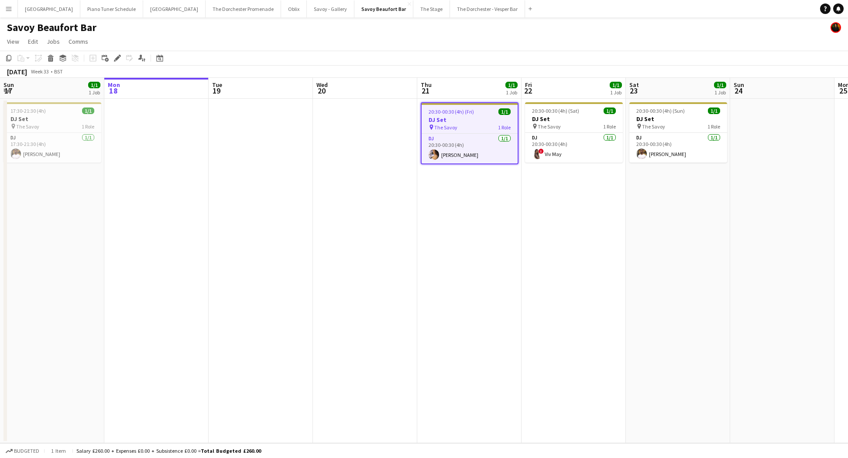
click at [6, 9] on app-icon "Menu" at bounding box center [8, 8] width 7 height 7
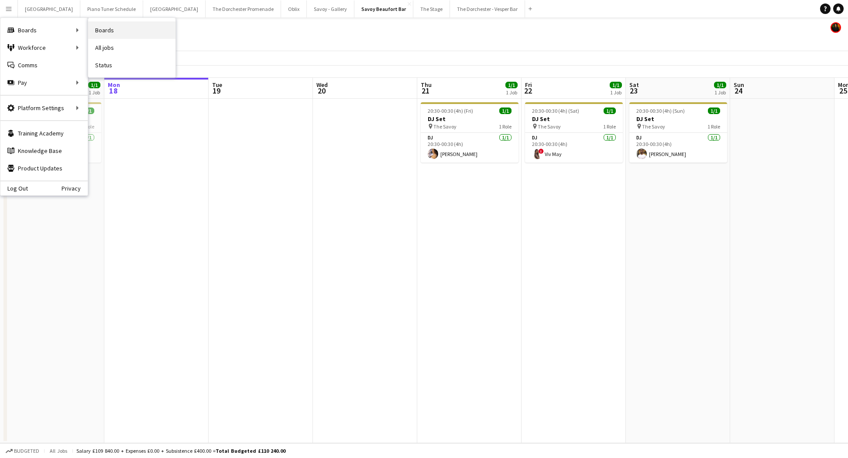
click at [108, 28] on link "Boards" at bounding box center [131, 29] width 87 height 17
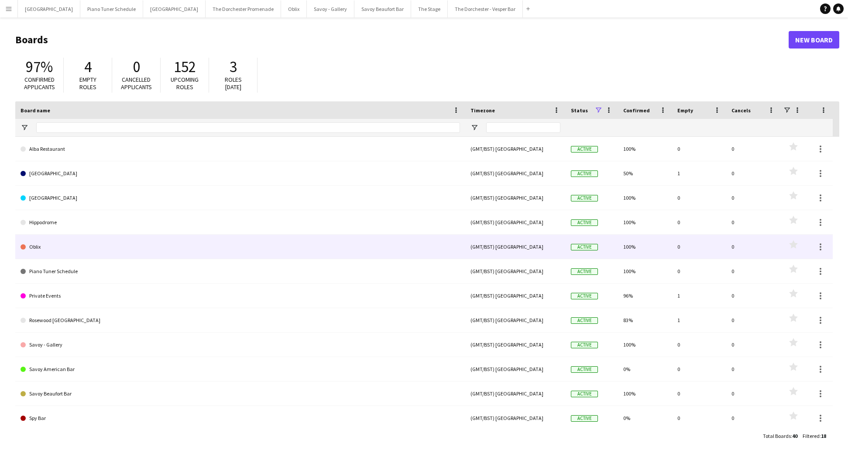
click at [76, 248] on link "Oblix" at bounding box center [241, 246] width 440 height 24
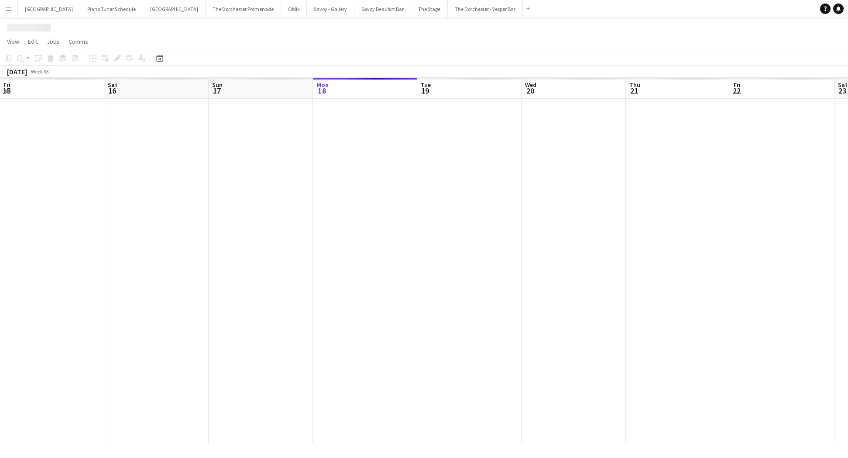
scroll to position [0, 209]
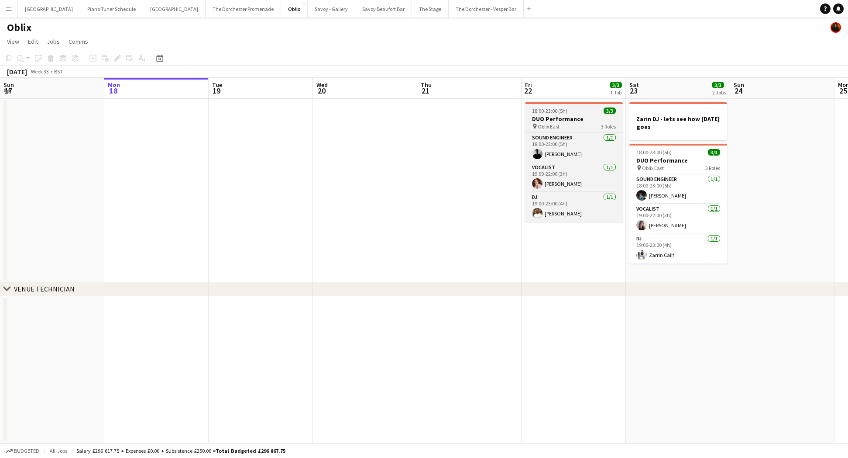
click at [560, 112] on span "18:00-23:00 (5h)" at bounding box center [549, 110] width 35 height 7
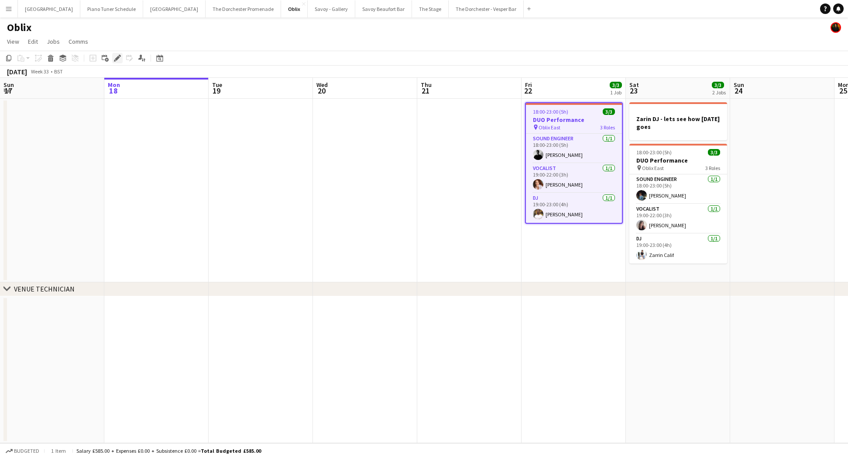
click at [121, 59] on icon "Edit" at bounding box center [117, 58] width 7 height 7
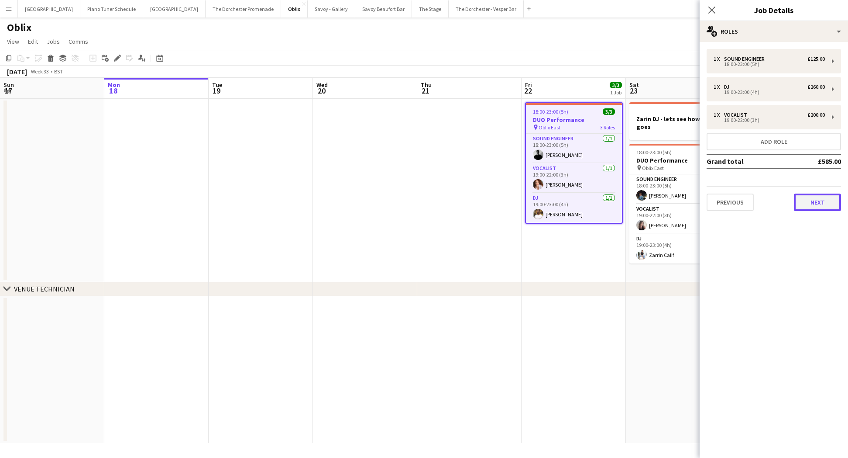
click at [821, 207] on button "Next" at bounding box center [817, 201] width 47 height 17
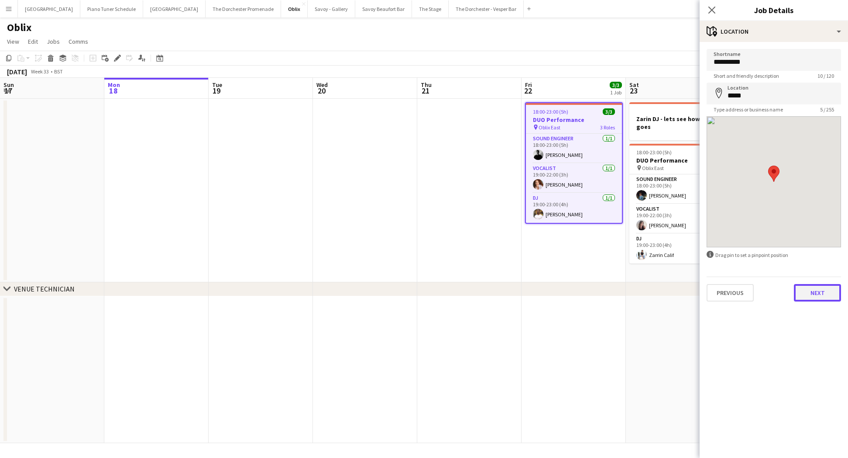
click at [812, 284] on button "Next" at bounding box center [817, 292] width 47 height 17
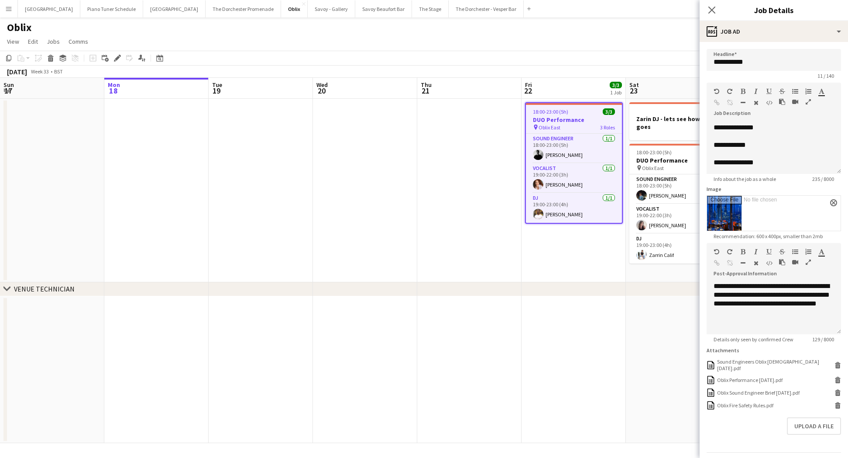
scroll to position [21, 0]
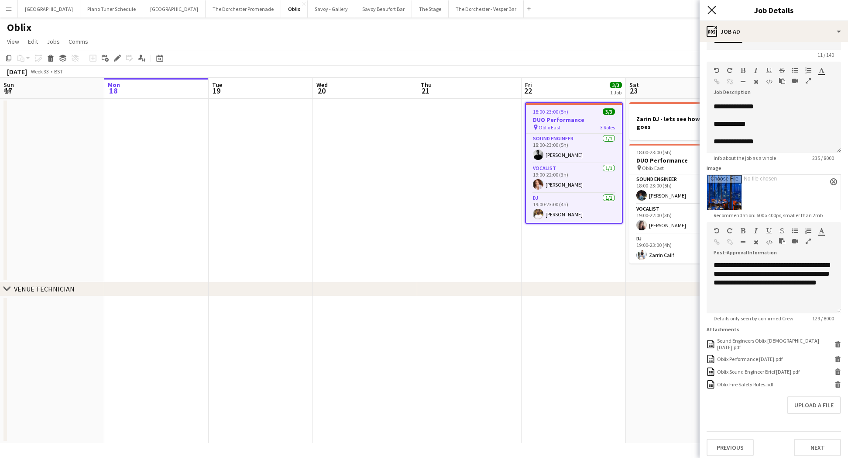
click at [715, 10] on icon "Close pop-in" at bounding box center [712, 10] width 8 height 8
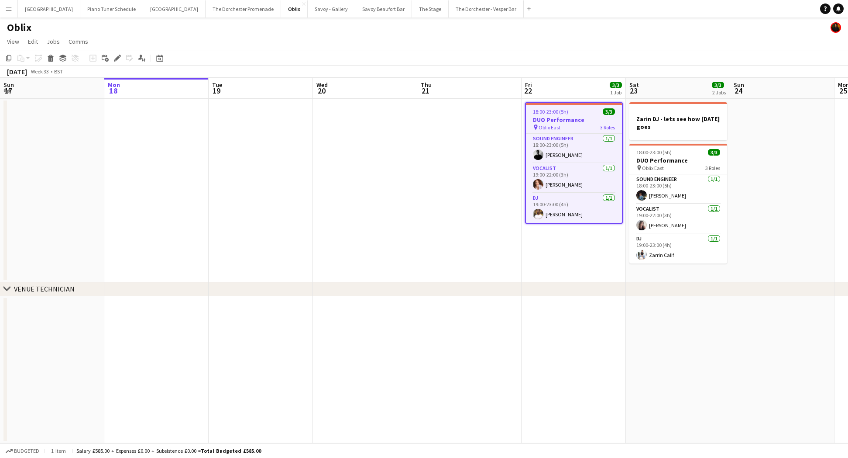
click at [12, 9] on button "Menu" at bounding box center [8, 8] width 17 height 17
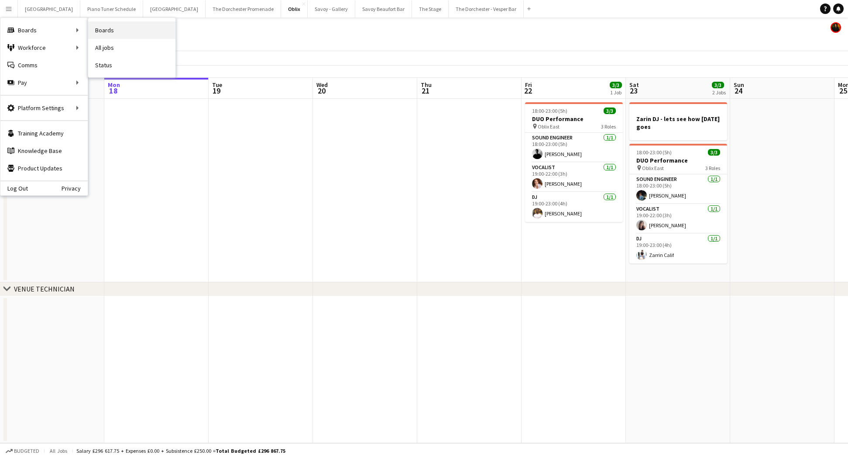
click at [106, 27] on link "Boards" at bounding box center [131, 29] width 87 height 17
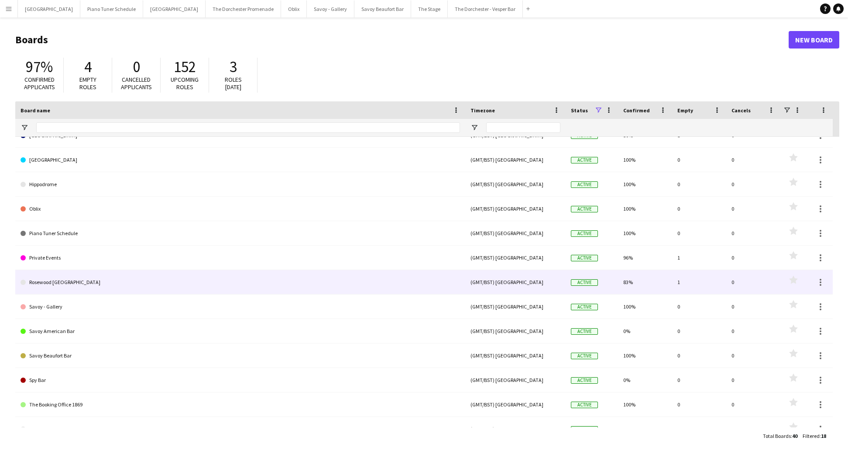
scroll to position [76, 0]
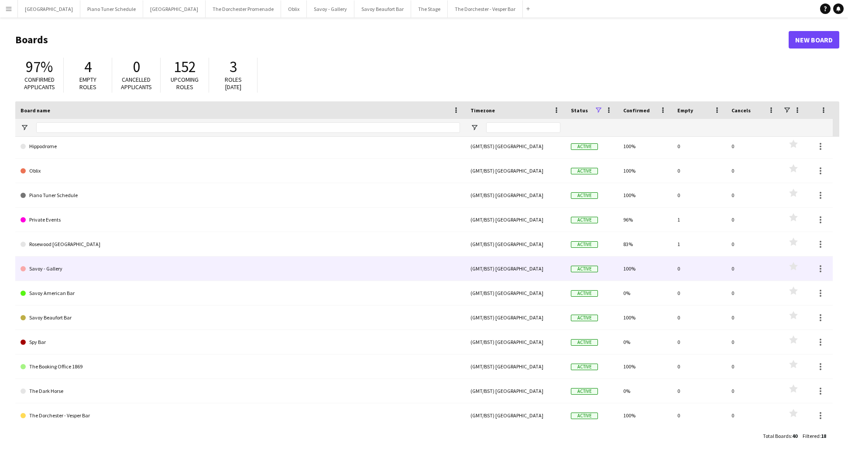
click at [175, 270] on link "Savoy - Gallery" at bounding box center [241, 268] width 440 height 24
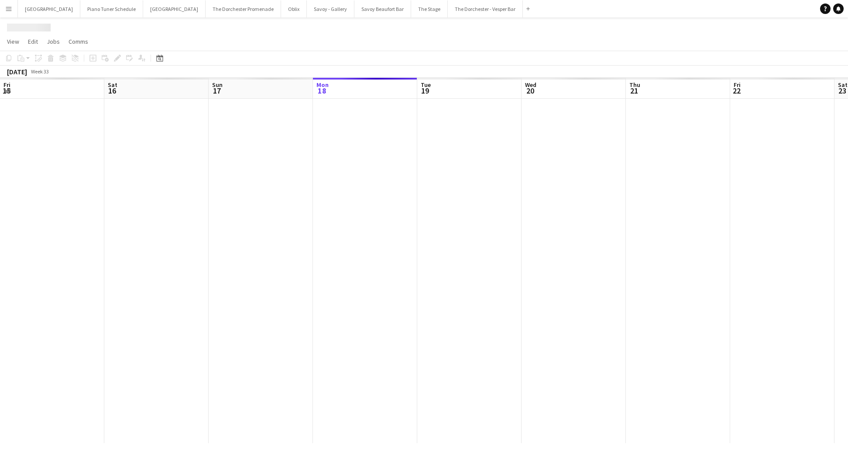
scroll to position [0, 209]
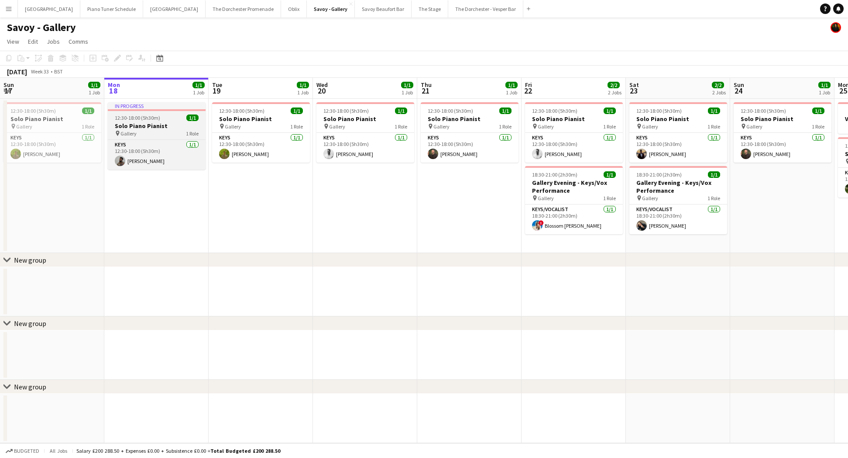
click at [169, 134] on div "pin Gallery 1 Role" at bounding box center [157, 133] width 98 height 7
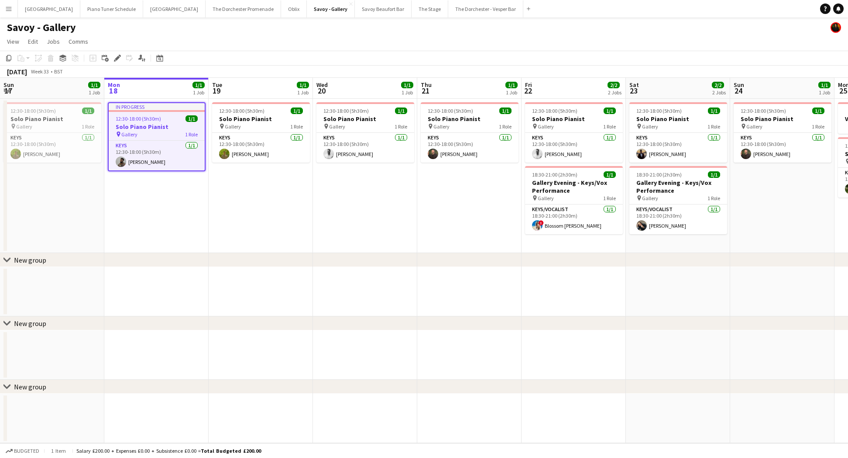
click at [423, 218] on app-date-cell "12:30-18:00 (5h30m) 1/1 Solo Piano Pianist pin Gallery 1 Role Keys [DATE] 12:30…" at bounding box center [469, 176] width 104 height 154
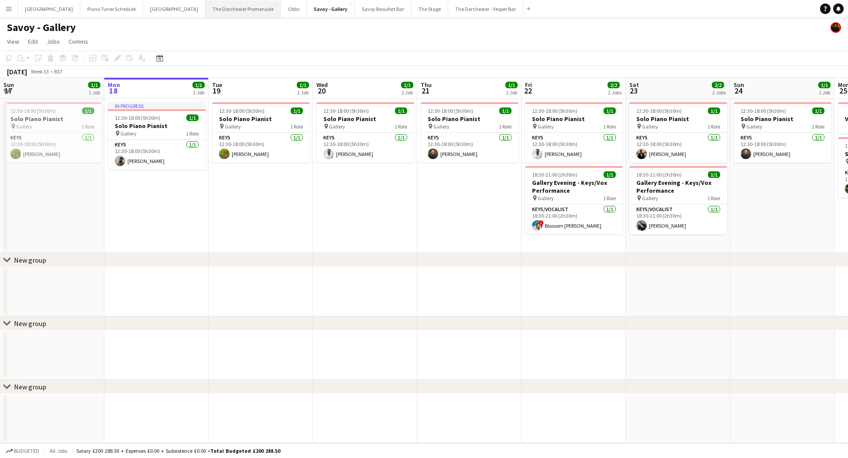
click at [210, 10] on button "The Dorchester Promenade Close" at bounding box center [244, 8] width 76 height 17
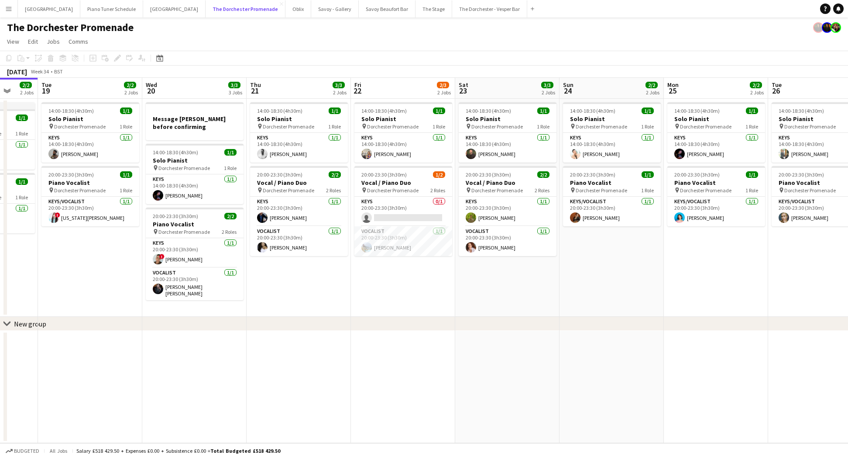
scroll to position [0, 426]
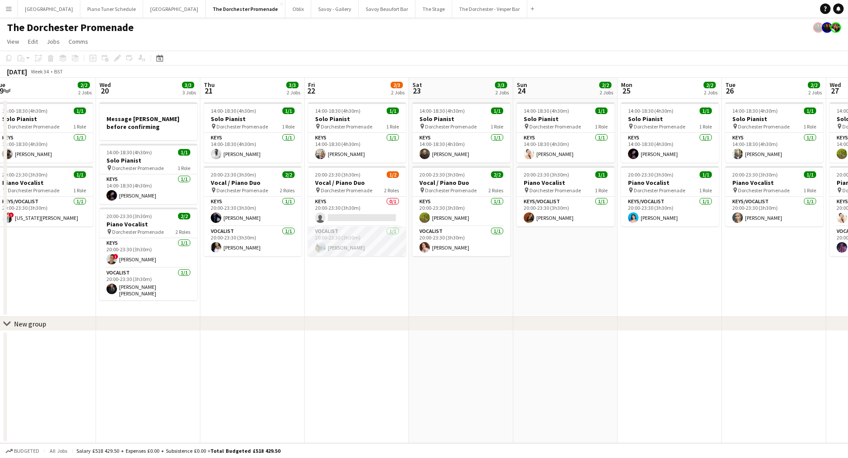
click at [382, 241] on app-card-role "Vocalist [DATE] 20:00-23:30 (3h30m) [PERSON_NAME]" at bounding box center [357, 241] width 98 height 30
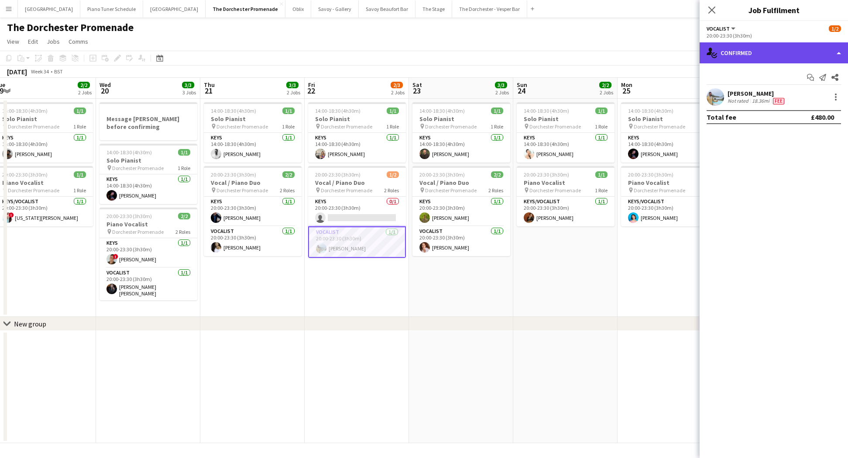
click at [746, 53] on div "single-neutral-actions-check-2 Confirmed" at bounding box center [774, 52] width 148 height 21
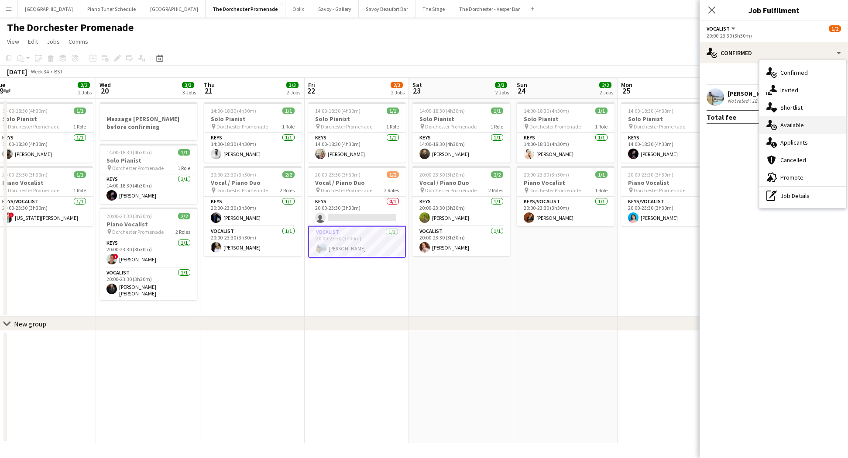
click at [788, 125] on div "single-neutral-actions-upload Available" at bounding box center [803, 124] width 86 height 17
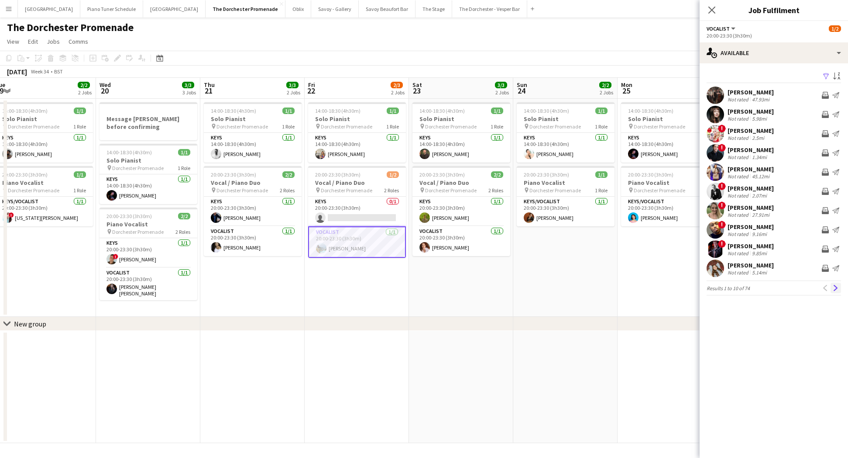
click at [840, 286] on button "Next" at bounding box center [836, 288] width 10 height 10
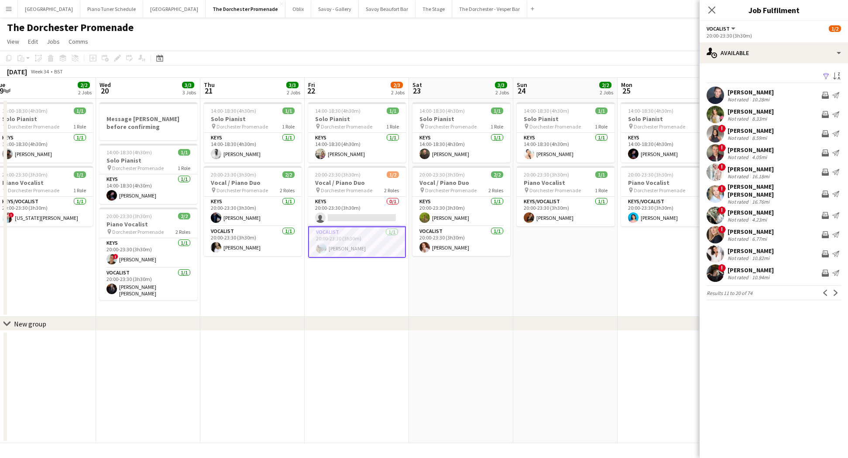
click at [840, 287] on button "Next" at bounding box center [836, 292] width 10 height 10
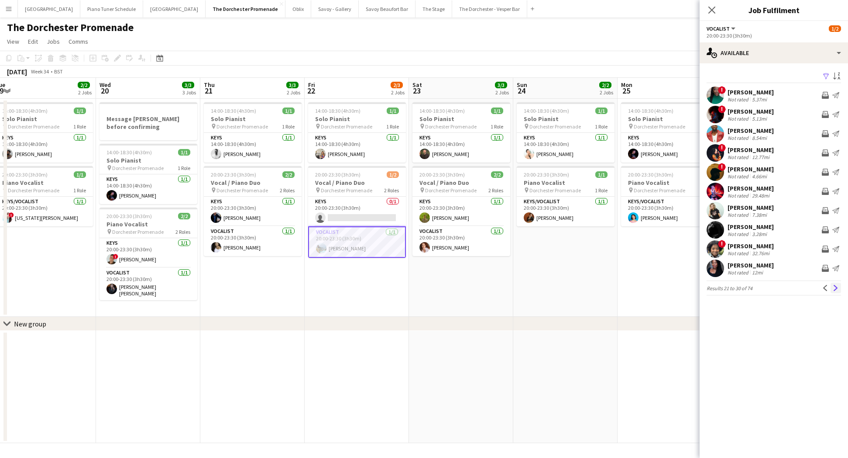
click at [838, 286] on app-icon "Next" at bounding box center [836, 288] width 6 height 6
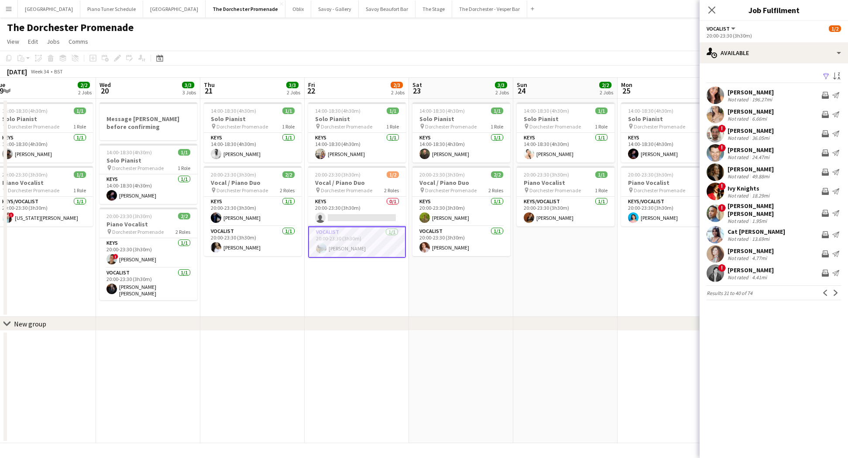
click at [838, 290] on app-icon "Next" at bounding box center [836, 293] width 6 height 6
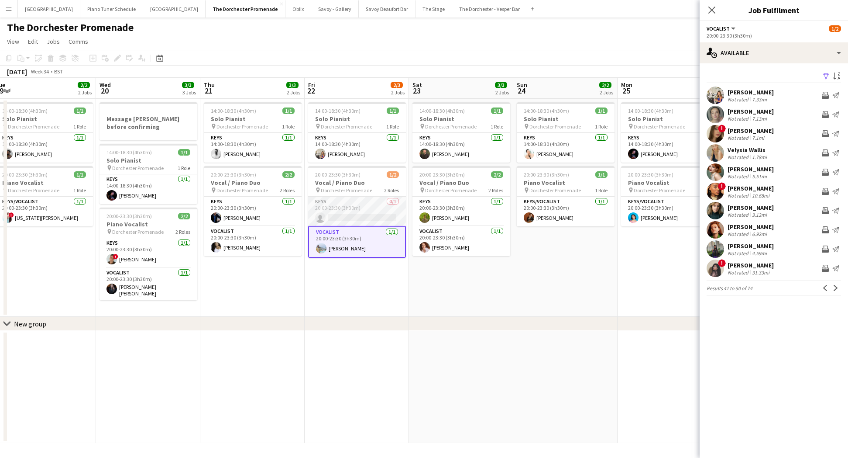
click at [348, 203] on app-card-role "Keys 0/1 20:00-23:30 (3h30m) single-neutral-actions" at bounding box center [357, 212] width 98 height 30
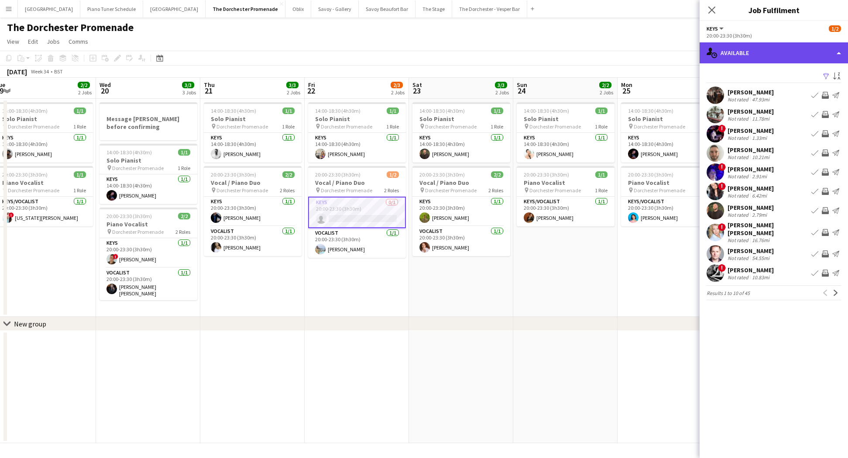
click at [756, 53] on div "single-neutral-actions-upload Available" at bounding box center [774, 52] width 148 height 21
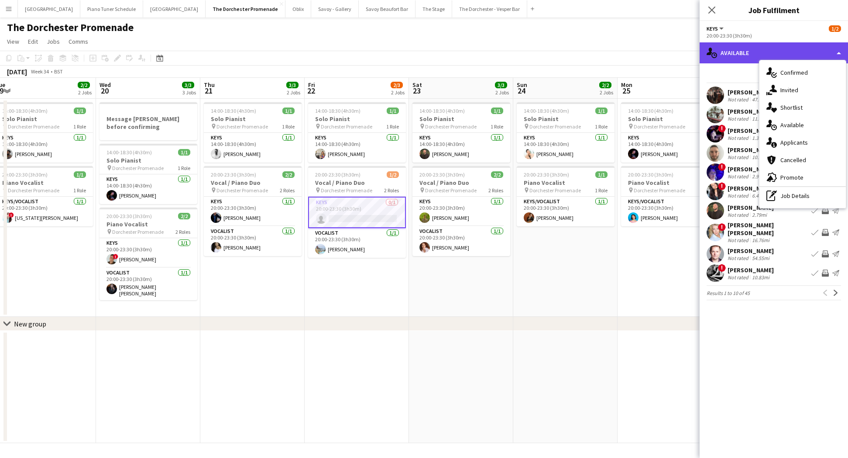
click at [763, 48] on div "single-neutral-actions-upload Available" at bounding box center [774, 52] width 148 height 21
click at [768, 324] on mat-expansion-panel "users Available Filter Sort asc [PERSON_NAME] Not rated 47.93mi Book crew Invit…" at bounding box center [774, 260] width 148 height 394
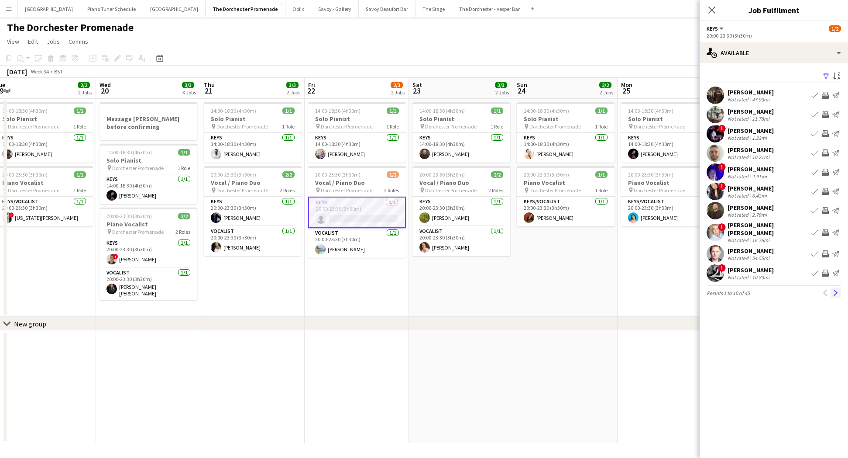
click at [839, 290] on app-icon "Next" at bounding box center [836, 293] width 6 height 6
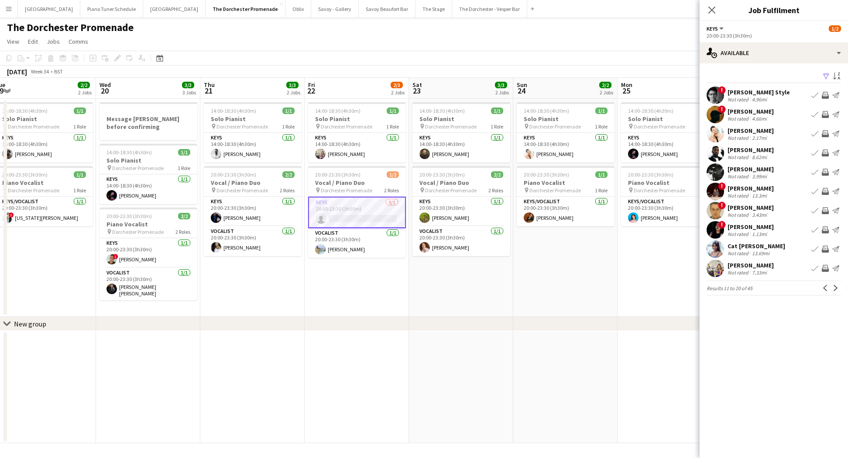
click at [839, 287] on app-icon "Next" at bounding box center [836, 288] width 6 height 6
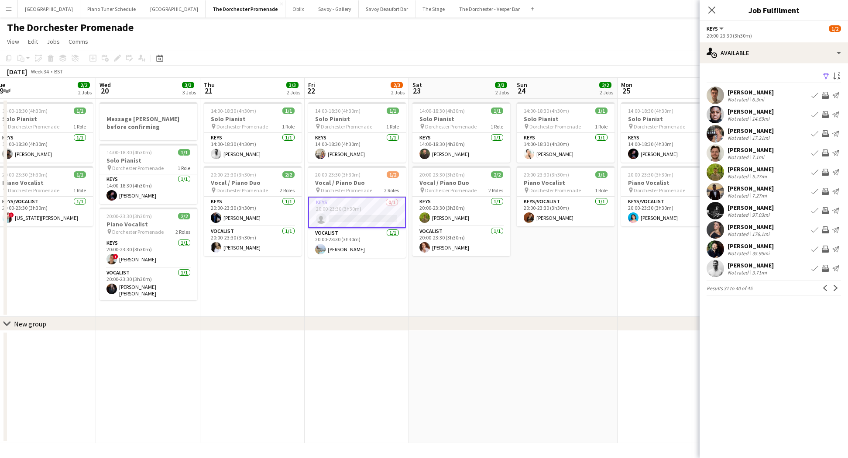
click at [839, 287] on app-icon "Next" at bounding box center [836, 288] width 6 height 6
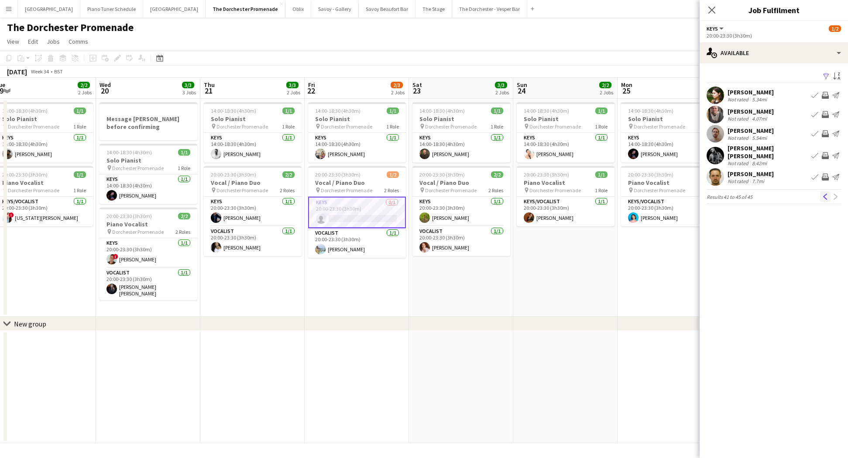
click at [824, 193] on app-icon "Previous" at bounding box center [826, 196] width 6 height 6
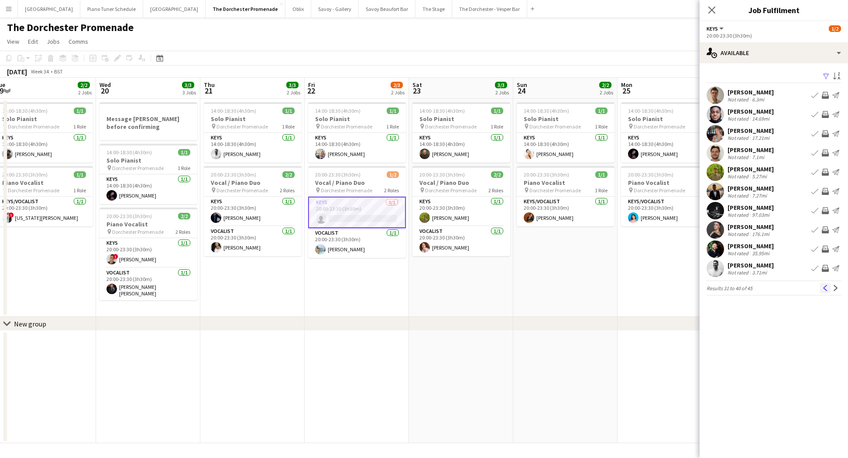
click at [825, 292] on button "Previous" at bounding box center [826, 288] width 10 height 10
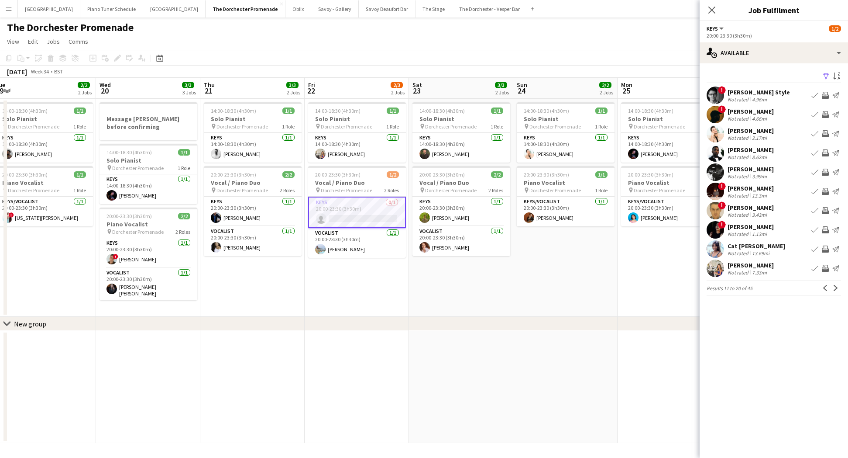
click at [825, 292] on button "Previous" at bounding box center [826, 288] width 10 height 10
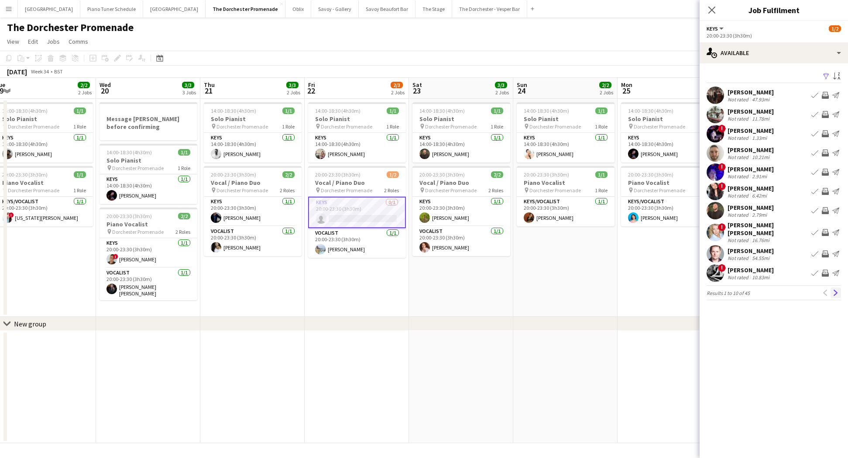
click at [837, 290] on app-icon "Next" at bounding box center [836, 293] width 6 height 6
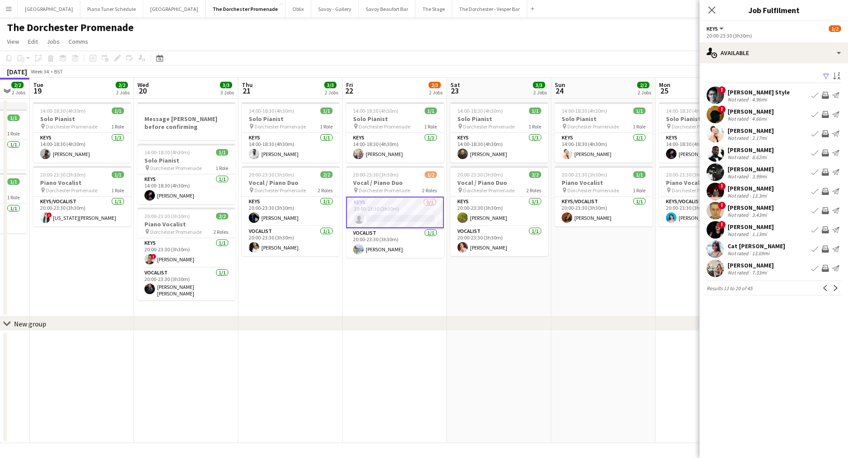
scroll to position [0, 388]
click at [412, 246] on app-card-role "Vocalist [DATE] 20:00-23:30 (3h30m) [PERSON_NAME]" at bounding box center [395, 243] width 98 height 30
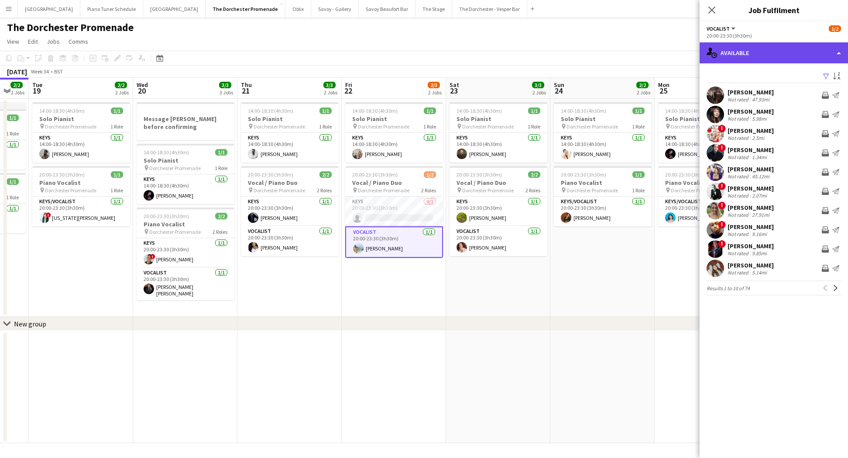
drag, startPoint x: 845, startPoint y: 49, endPoint x: 840, endPoint y: 51, distance: 5.3
click at [844, 49] on div "single-neutral-actions-upload Available" at bounding box center [774, 52] width 148 height 21
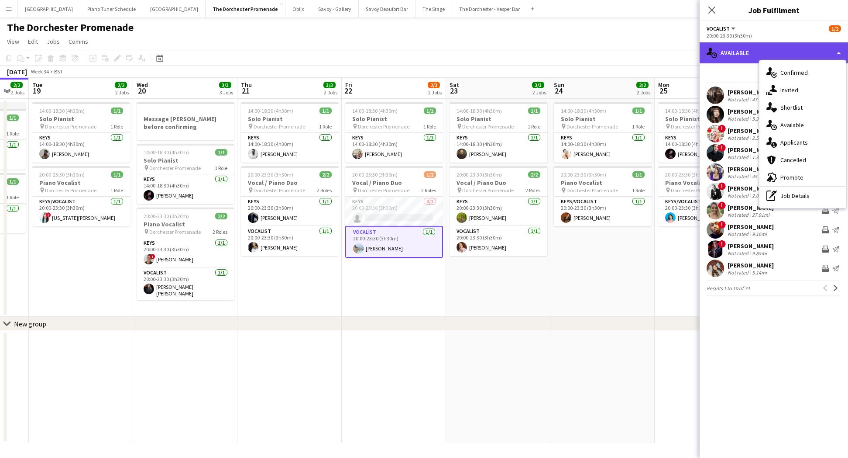
click at [834, 50] on div "single-neutral-actions-upload Available" at bounding box center [774, 52] width 148 height 21
click at [708, 12] on icon "Close pop-in" at bounding box center [712, 10] width 8 height 8
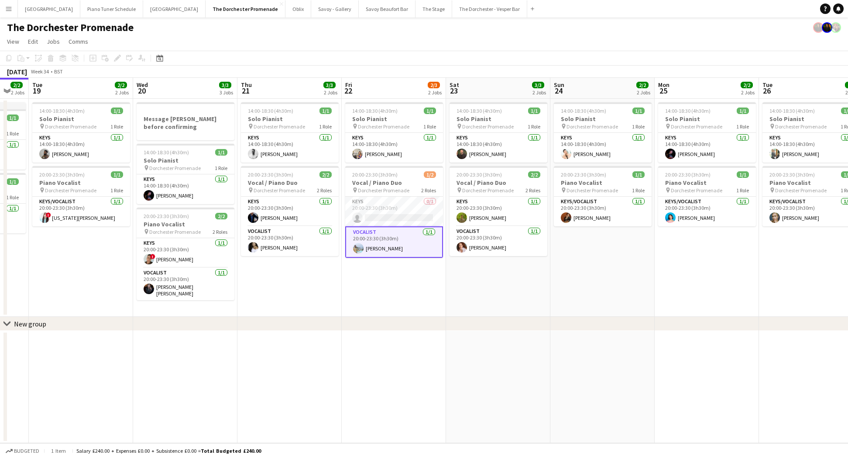
click at [417, 236] on app-card-role "Vocalist [DATE] 20:00-23:30 (3h30m) [PERSON_NAME]" at bounding box center [394, 241] width 98 height 31
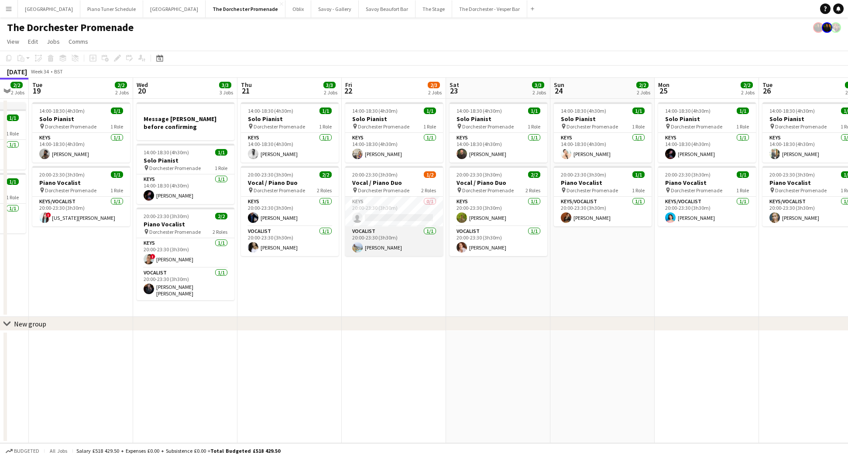
click at [417, 236] on app-card-role "Vocalist [DATE] 20:00-23:30 (3h30m) [PERSON_NAME]" at bounding box center [394, 241] width 98 height 30
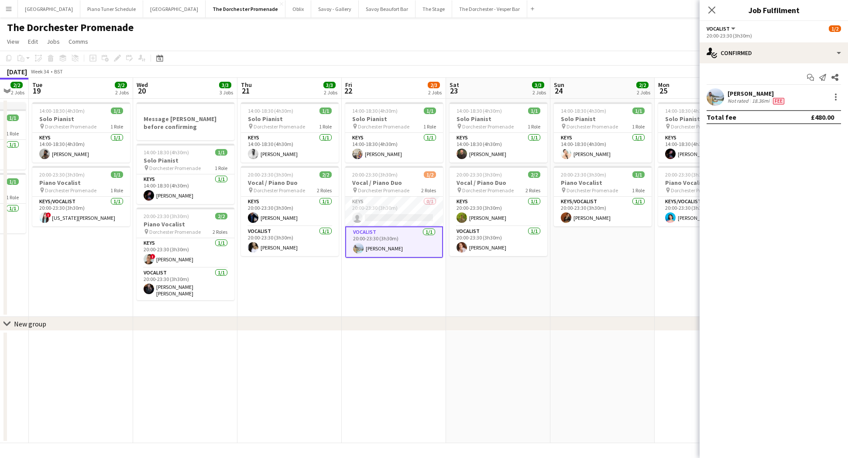
click at [717, 101] on app-user-avatar at bounding box center [715, 96] width 17 height 17
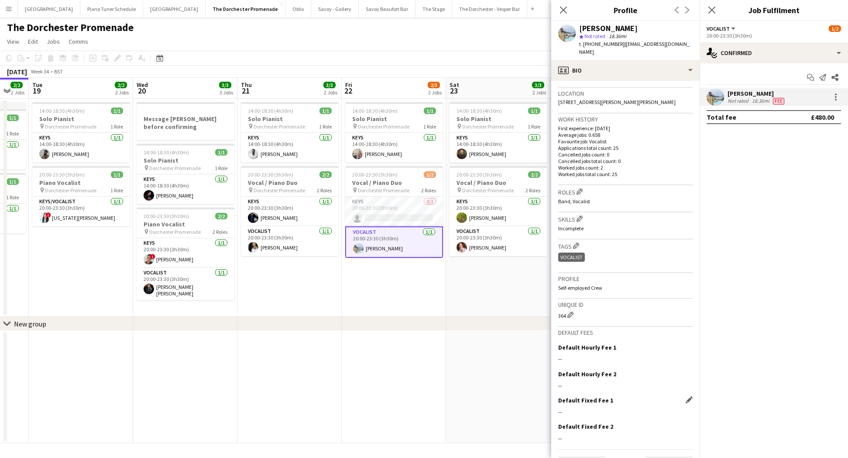
scroll to position [197, 0]
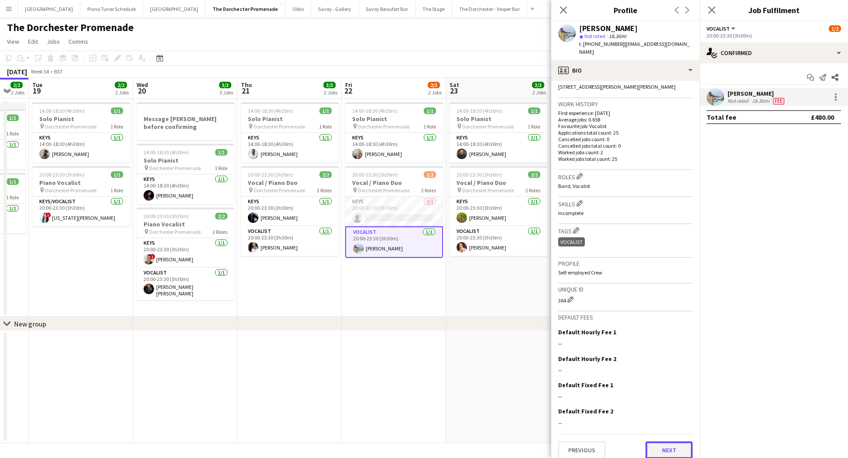
click at [661, 442] on button "Next" at bounding box center [669, 449] width 47 height 17
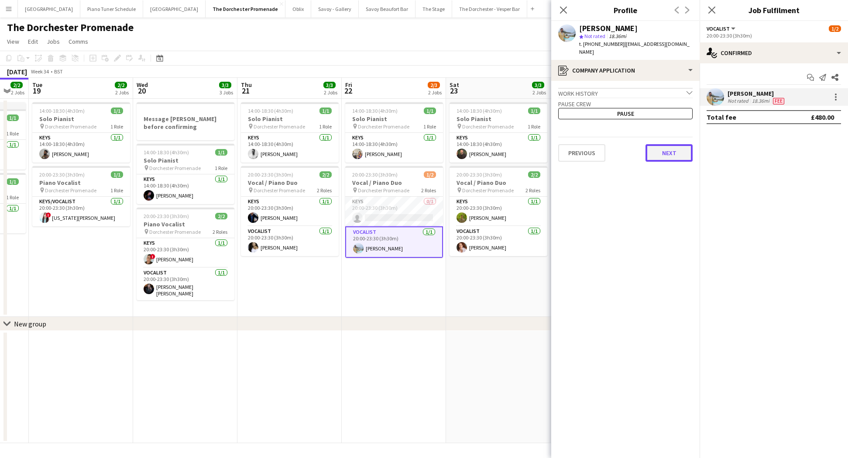
click at [665, 148] on button "Next" at bounding box center [669, 152] width 47 height 17
click at [668, 152] on app-section-data-types "Unique Tax Reference (UTR code) Edit this field --- Previous Next" at bounding box center [626, 269] width 148 height 377
click at [665, 142] on button "Next" at bounding box center [669, 147] width 47 height 17
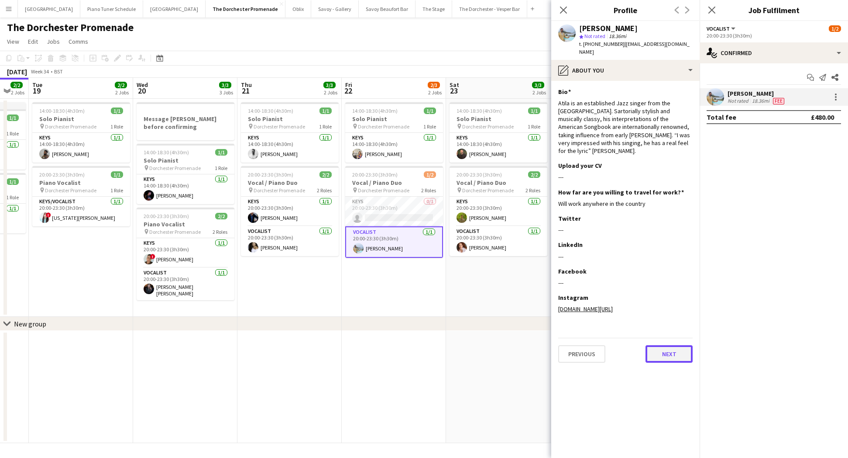
click at [664, 347] on button "Next" at bounding box center [669, 353] width 47 height 17
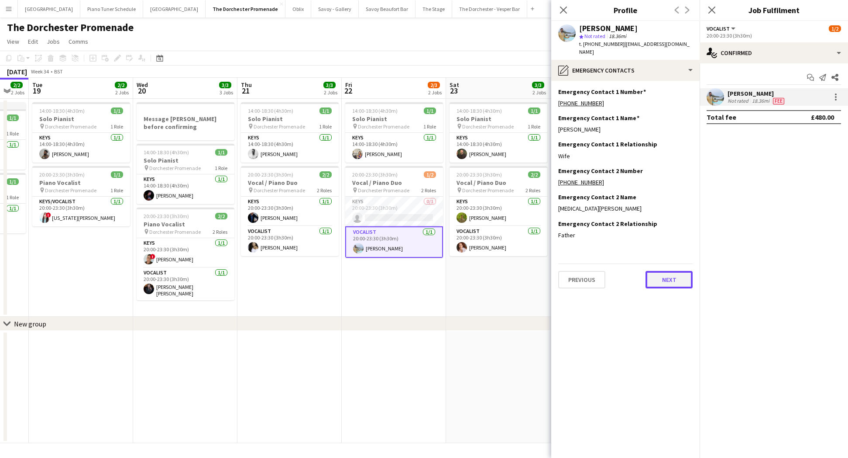
click at [665, 271] on button "Next" at bounding box center [669, 279] width 47 height 17
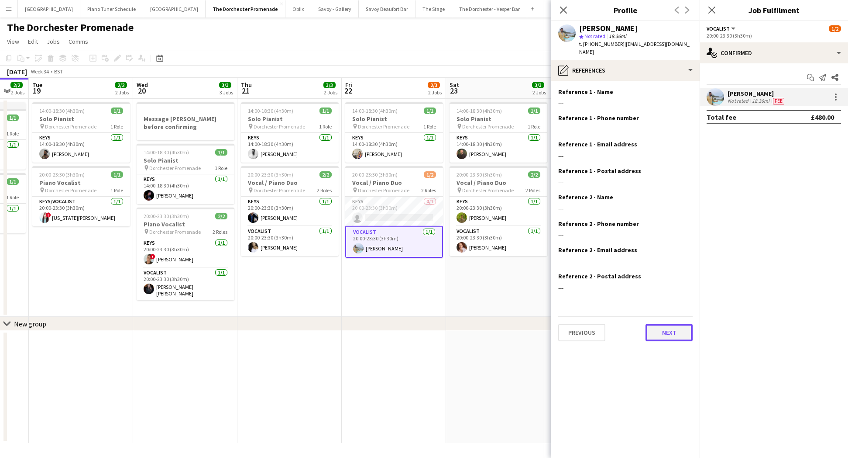
click at [672, 324] on button "Next" at bounding box center [669, 332] width 47 height 17
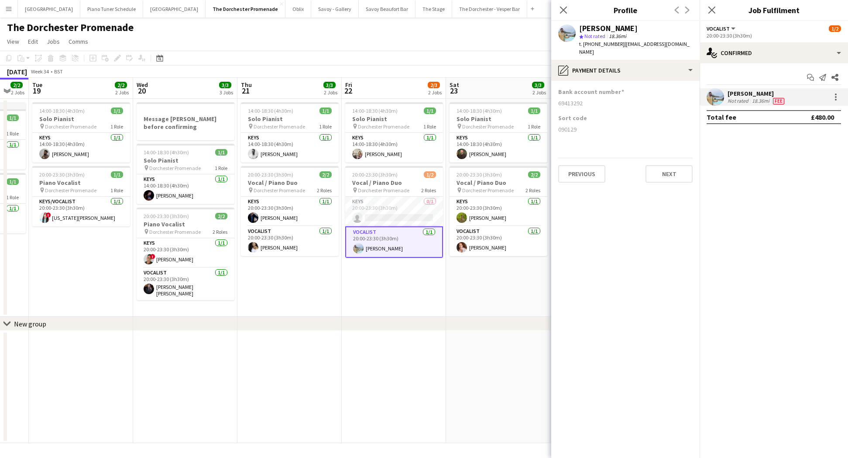
click at [644, 162] on div "Previous Next" at bounding box center [626, 170] width 134 height 25
click at [649, 165] on button "Next" at bounding box center [669, 173] width 47 height 17
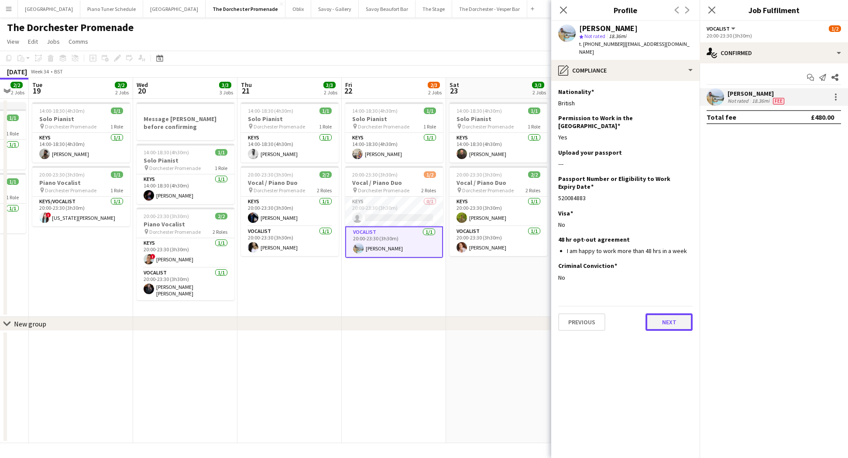
click at [669, 313] on button "Next" at bounding box center [669, 321] width 47 height 17
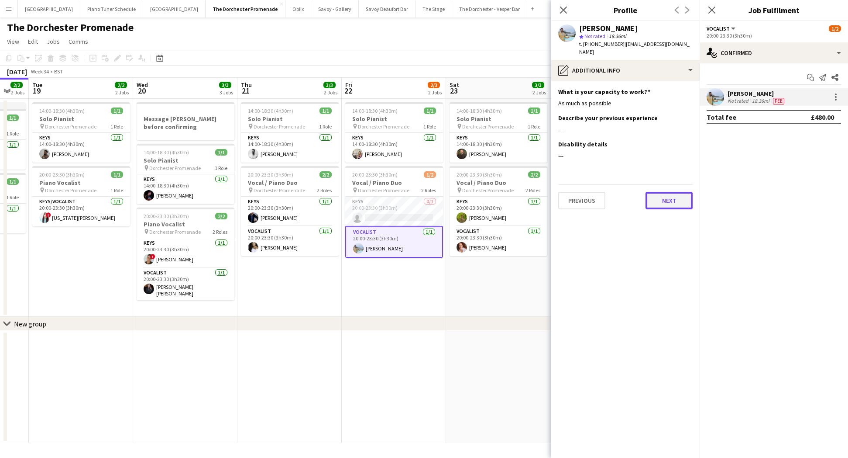
click at [667, 192] on button "Next" at bounding box center [669, 200] width 47 height 17
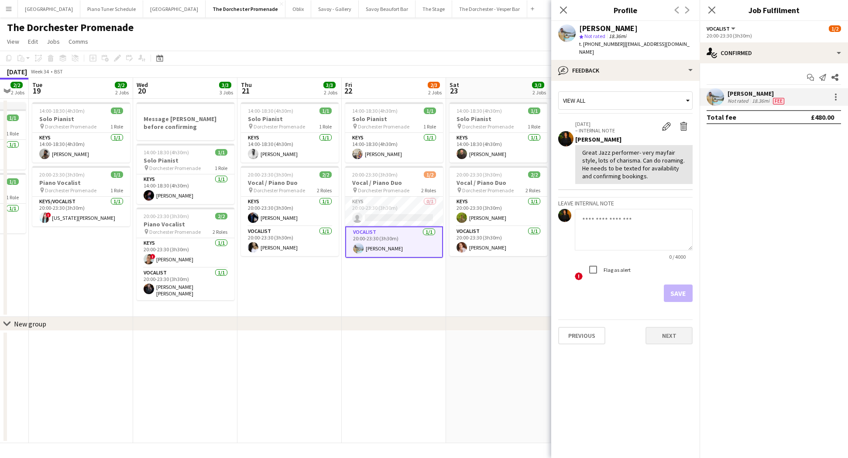
drag, startPoint x: 676, startPoint y: 316, endPoint x: 673, endPoint y: 320, distance: 5.3
click at [676, 319] on div "Previous Next" at bounding box center [626, 331] width 134 height 25
click at [673, 327] on button "Next" at bounding box center [669, 335] width 47 height 17
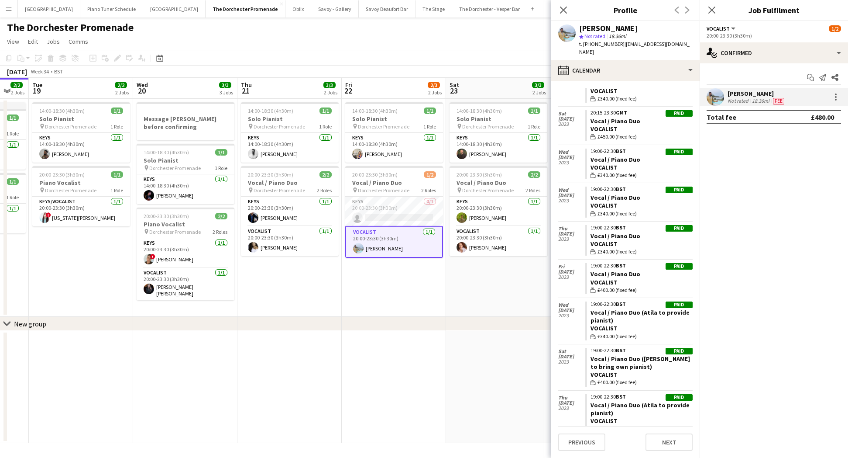
scroll to position [772, 0]
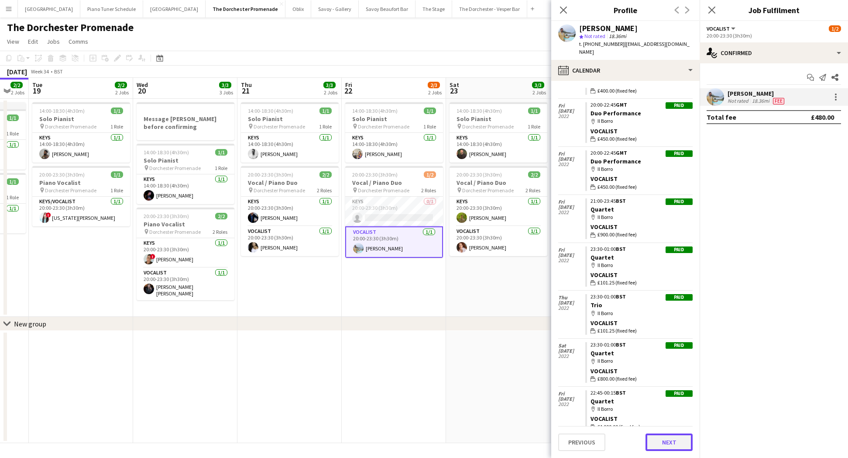
click at [668, 436] on button "Next" at bounding box center [669, 441] width 47 height 17
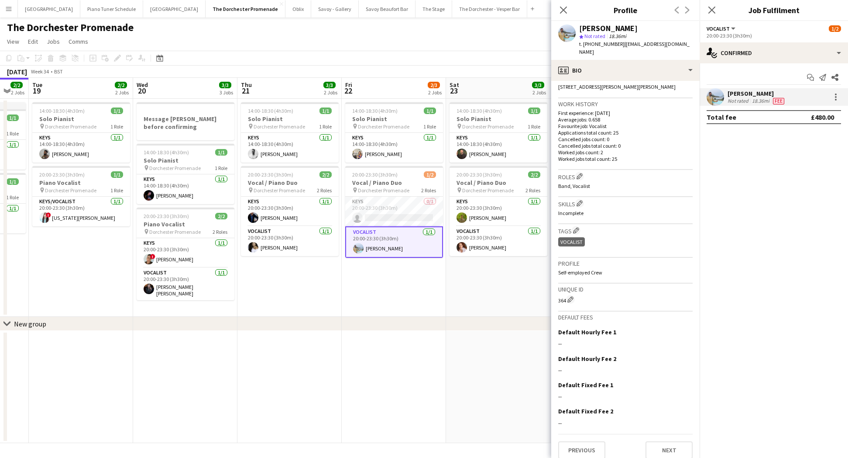
scroll to position [0, 0]
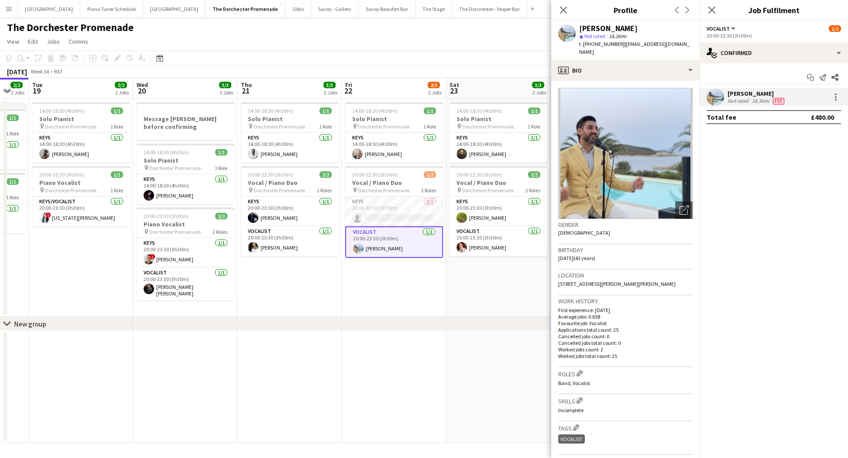
click at [524, 348] on app-date-cell at bounding box center [498, 387] width 104 height 112
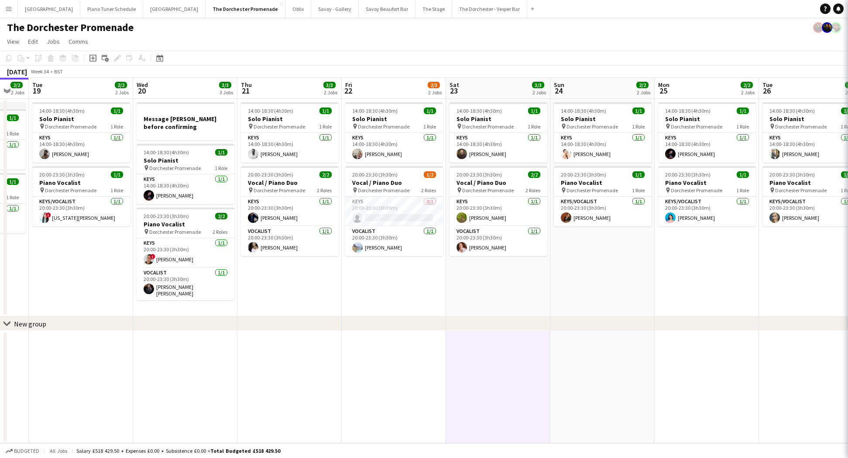
scroll to position [0, 388]
